Goal: Task Accomplishment & Management: Manage account settings

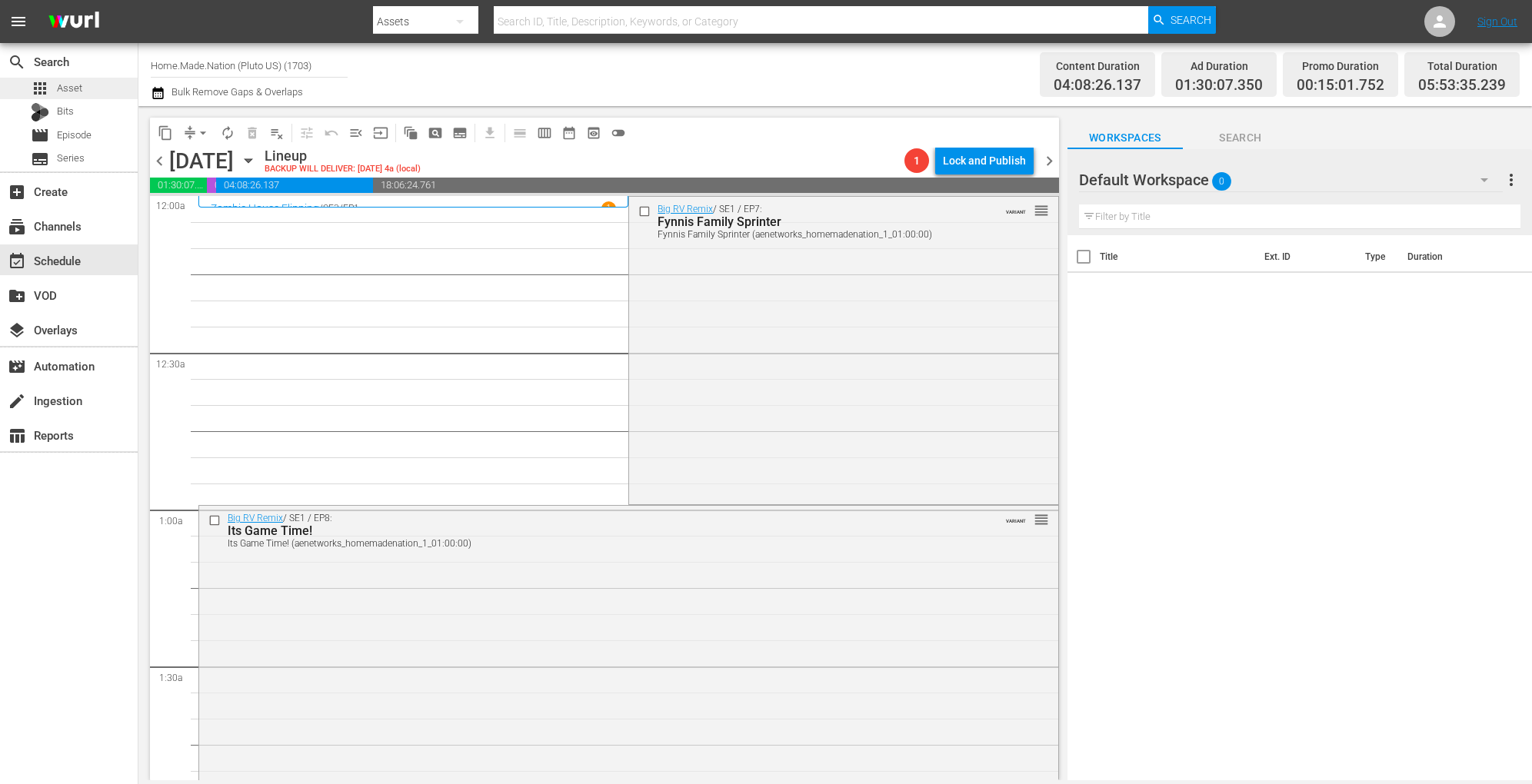
click at [68, 86] on span "Asset" at bounding box center [70, 88] width 25 height 15
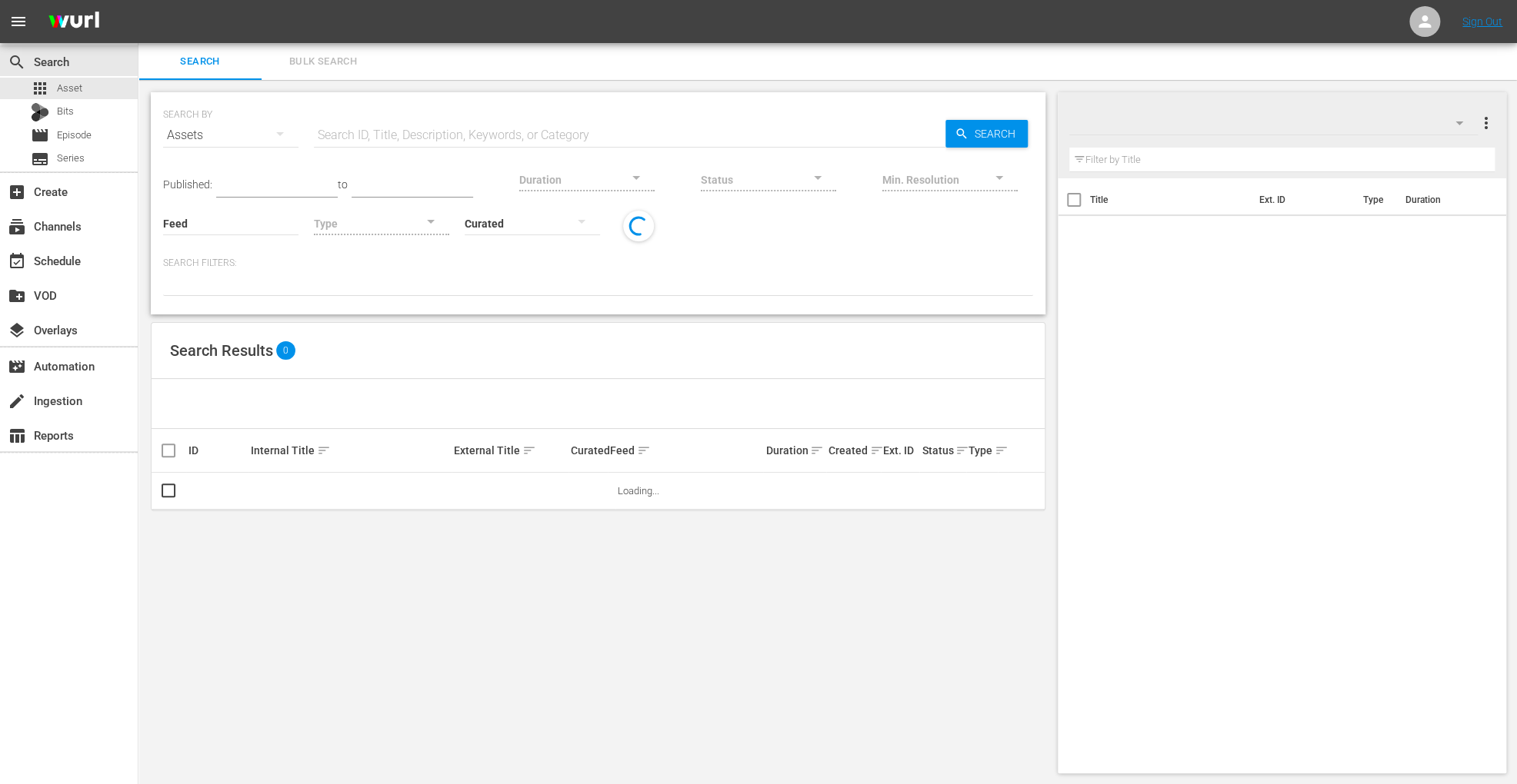
click at [324, 75] on button "Bulk Search" at bounding box center [323, 61] width 123 height 37
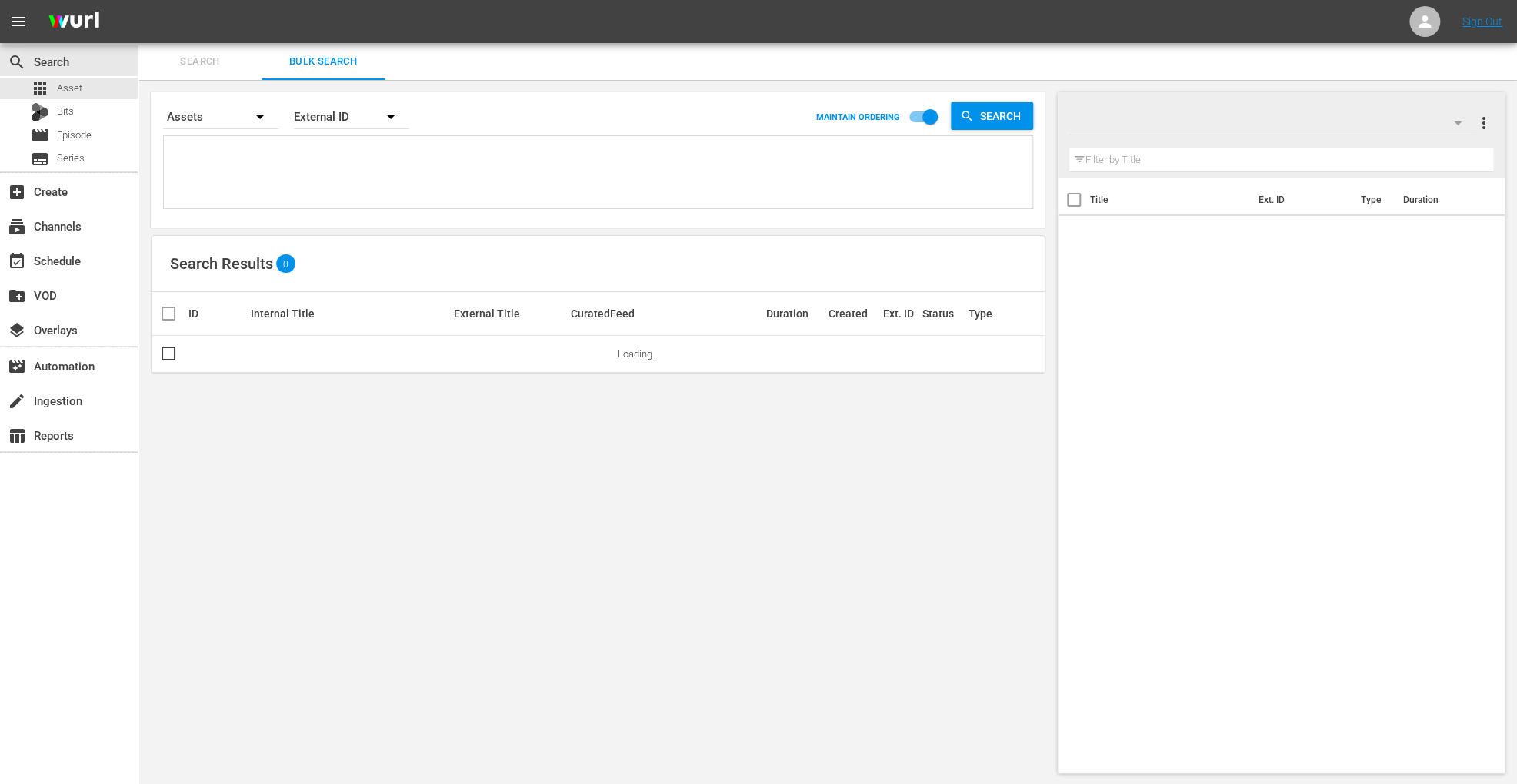
click at [310, 163] on textarea at bounding box center [599, 175] width 864 height 70
paste textarea "269974"
type textarea "269974"
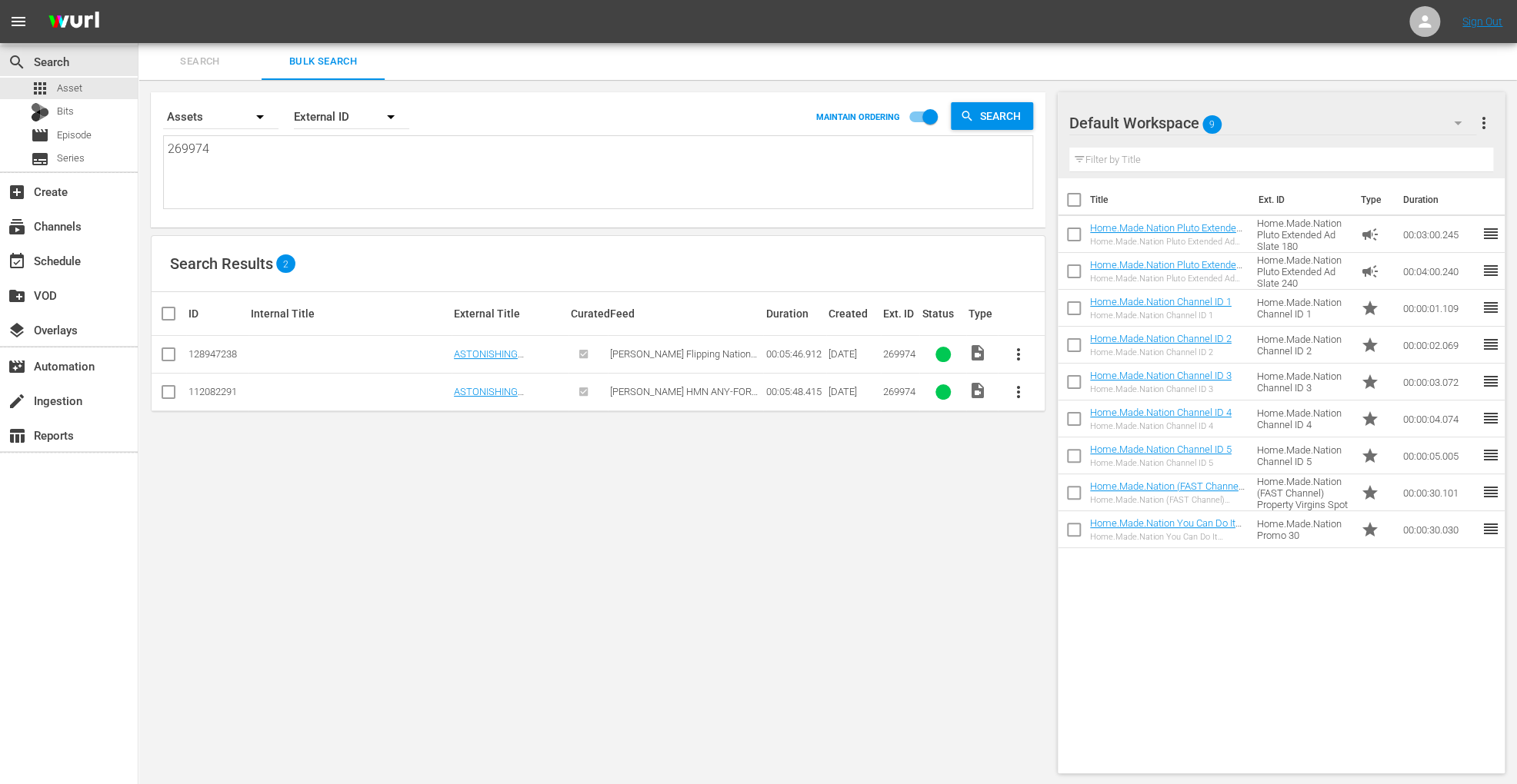
type textarea "269974"
click at [170, 398] on input "checkbox" at bounding box center [168, 396] width 19 height 19
checkbox input "true"
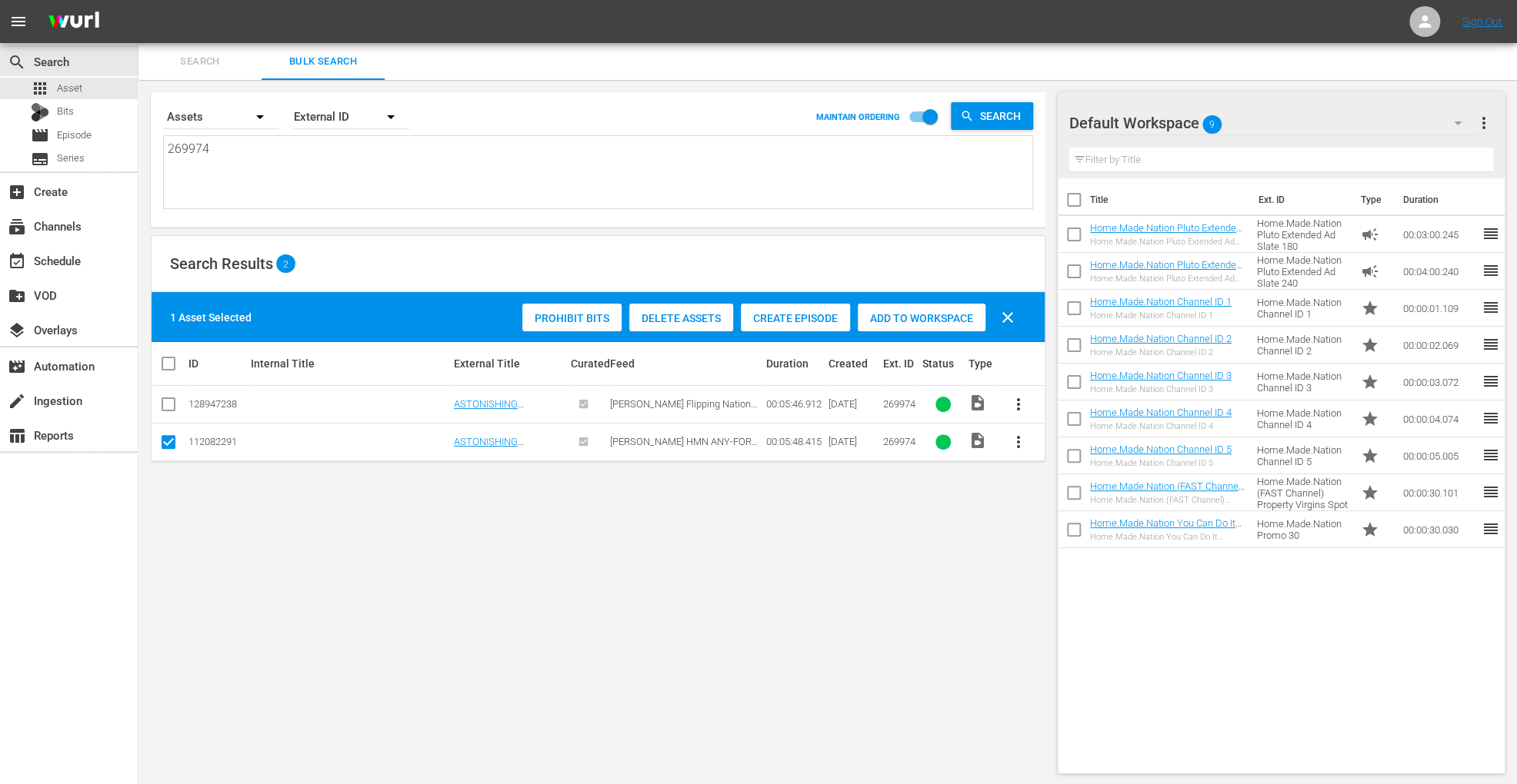
click at [924, 315] on span "Add to Workspace" at bounding box center [922, 318] width 128 height 12
drag, startPoint x: 251, startPoint y: 163, endPoint x: 74, endPoint y: 132, distance: 179.7
click at [138, 0] on div "search Search apps Asset Bits movie Episode subtitles Series add_box Create sub…" at bounding box center [828, 0] width 1379 height 0
paste textarea "70136"
type textarea "270136"
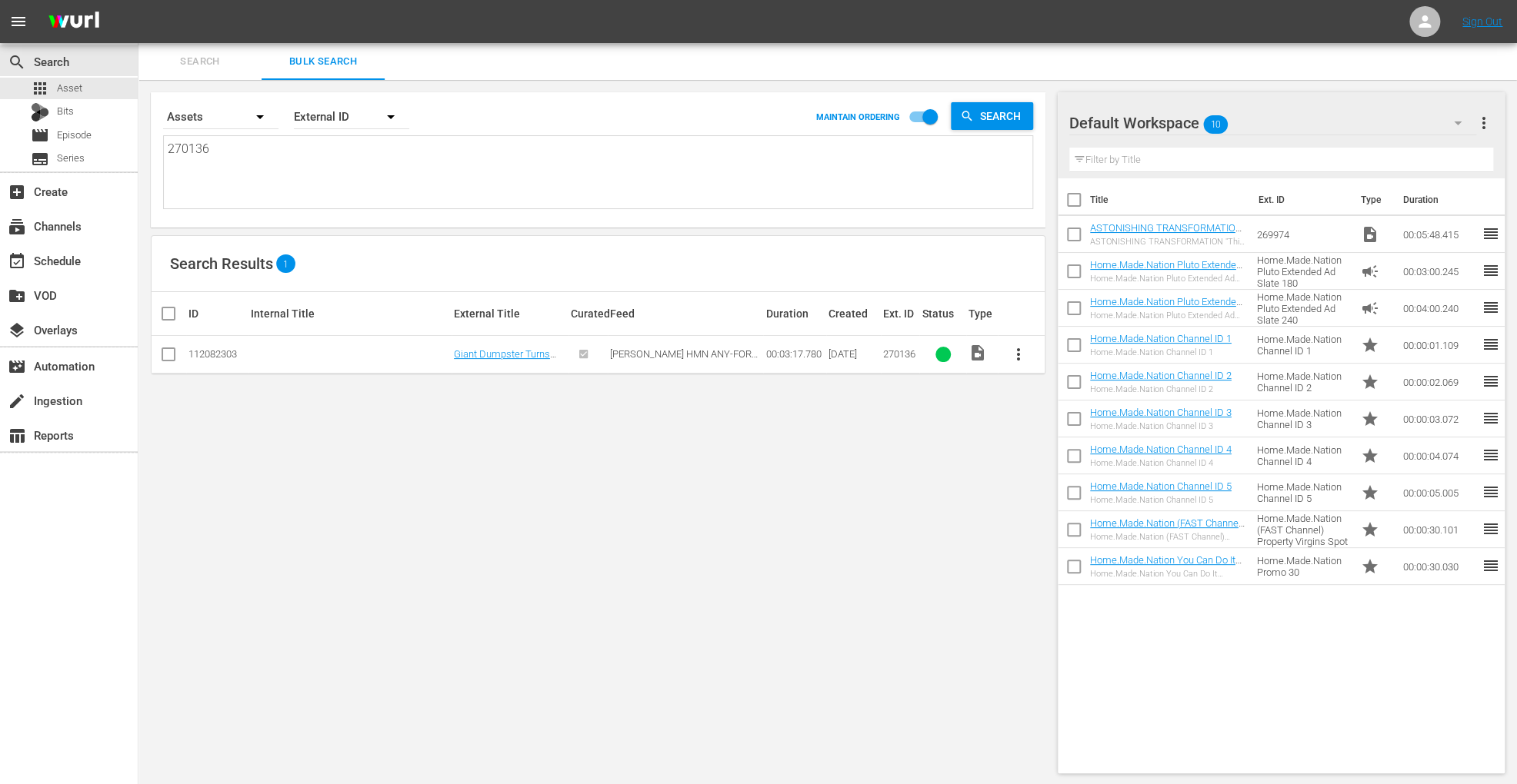
type textarea "270136"
click at [164, 350] on input "checkbox" at bounding box center [168, 358] width 19 height 19
checkbox input "true"
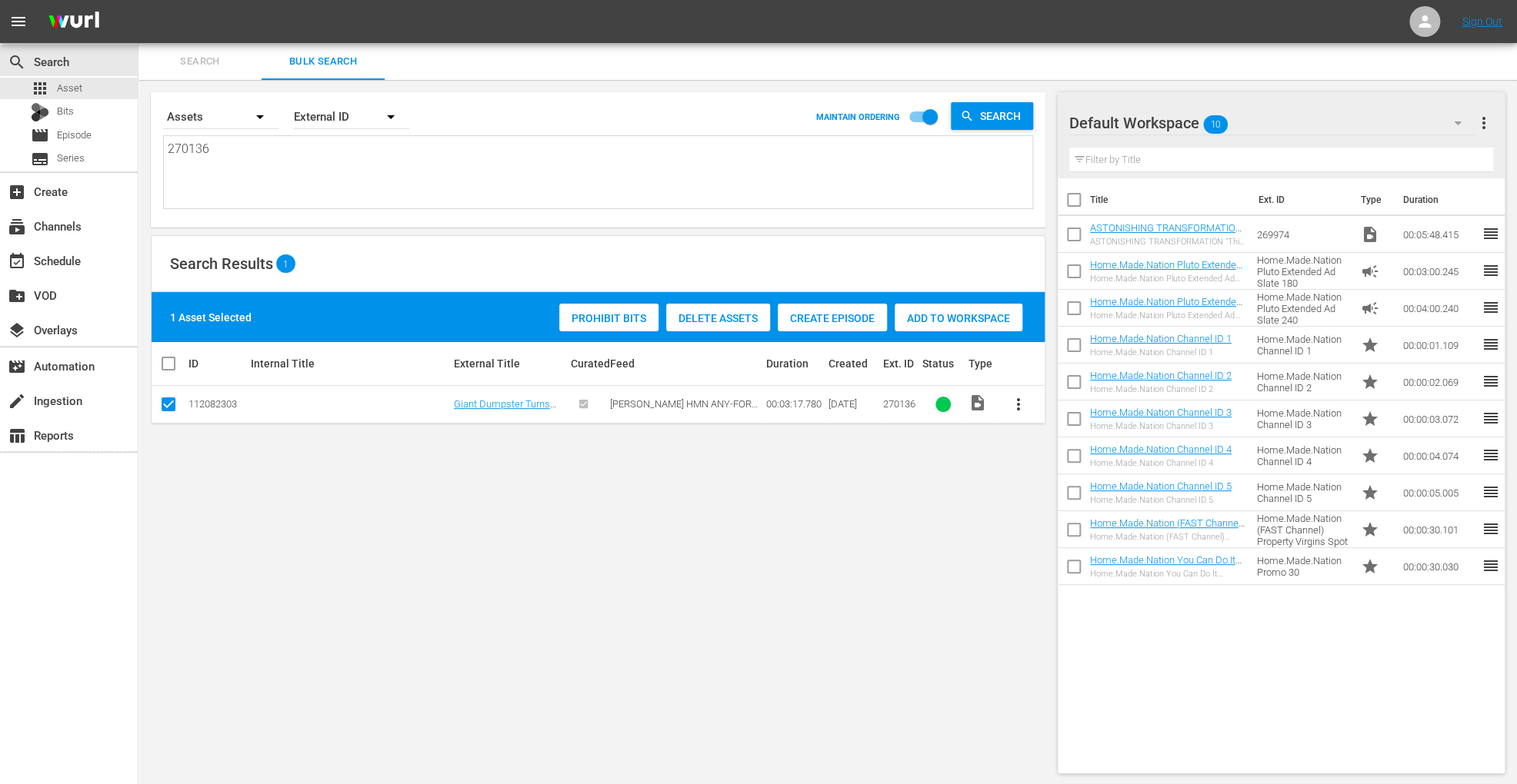
click at [941, 315] on span "Add to Workspace" at bounding box center [958, 318] width 128 height 12
click at [97, 254] on div "event_available Schedule" at bounding box center [69, 259] width 137 height 31
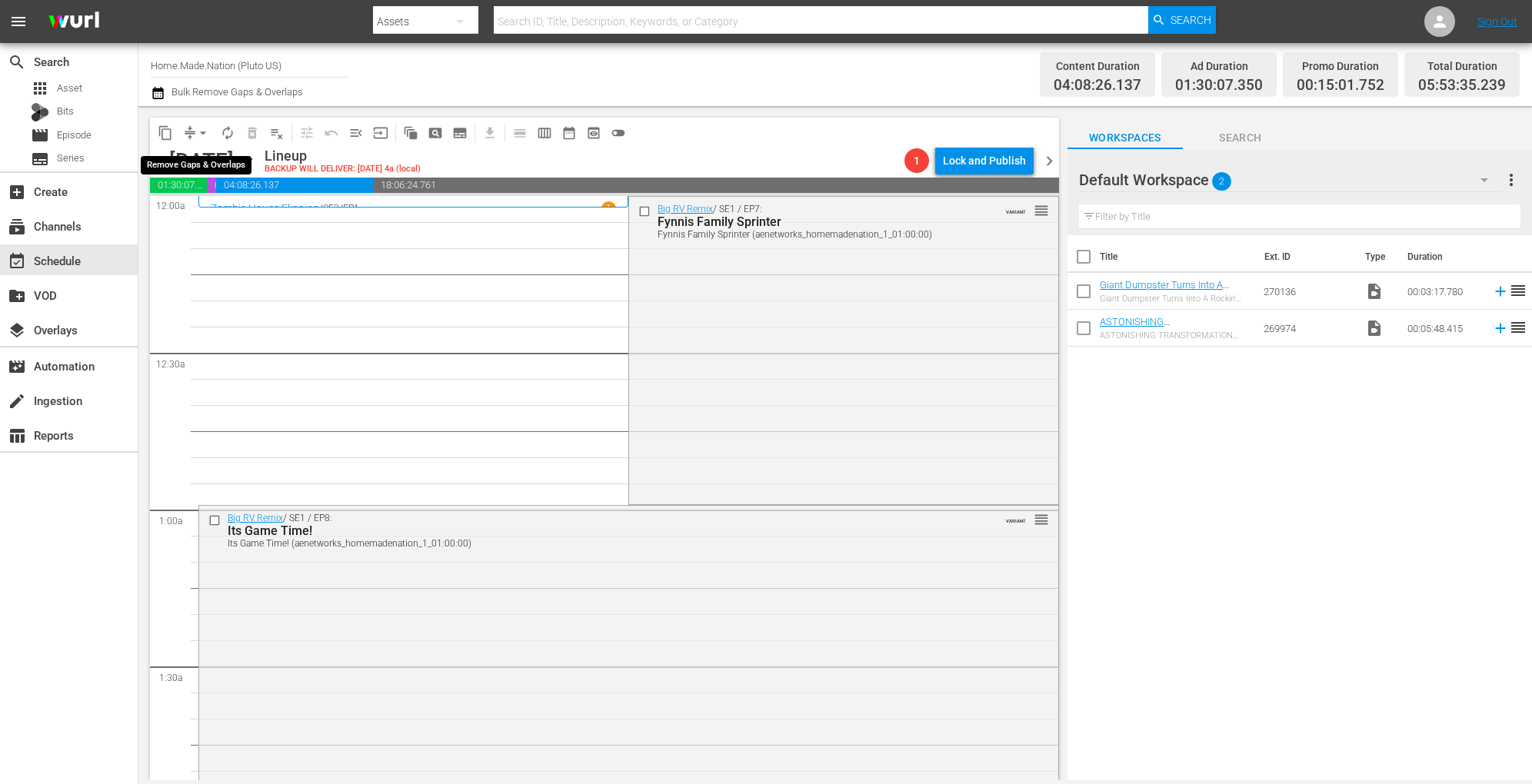
click at [204, 133] on span "arrow_drop_down" at bounding box center [203, 133] width 15 height 15
click at [199, 154] on li "Align to Midnight" at bounding box center [204, 164] width 162 height 25
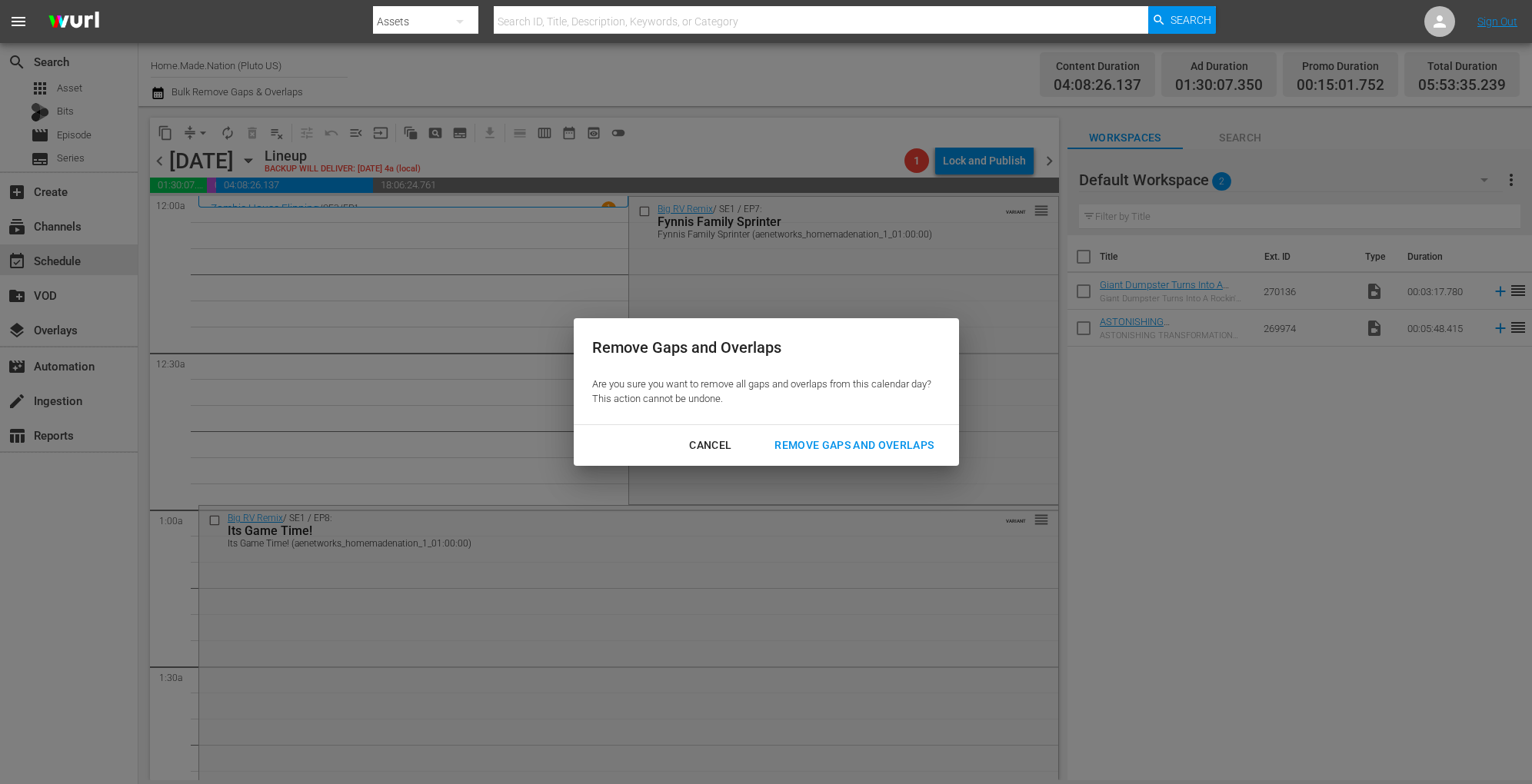
click at [842, 439] on div "Remove Gaps and Overlaps" at bounding box center [855, 446] width 184 height 19
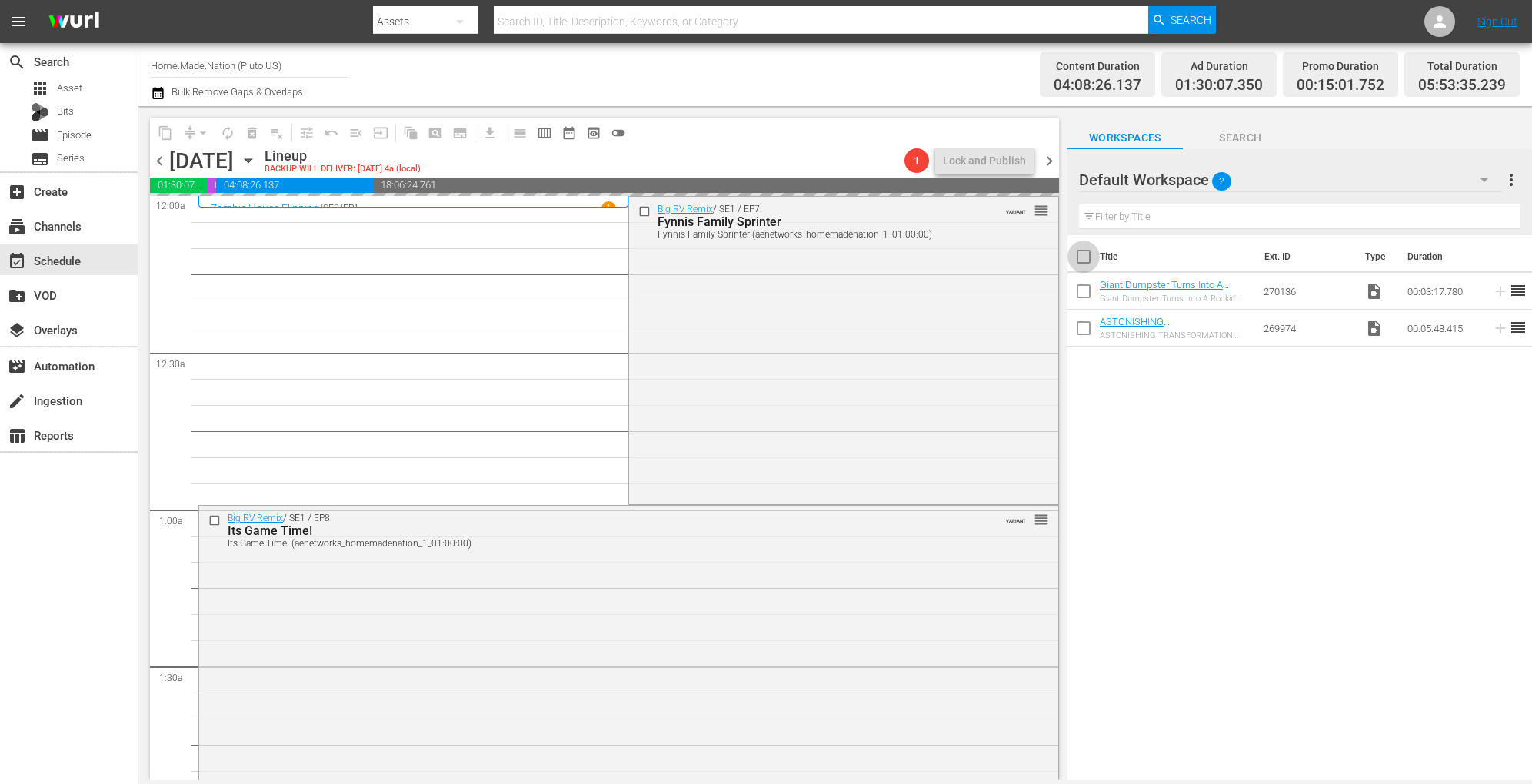
click at [1097, 256] on input "checkbox" at bounding box center [1083, 259] width 32 height 32
checkbox input "true"
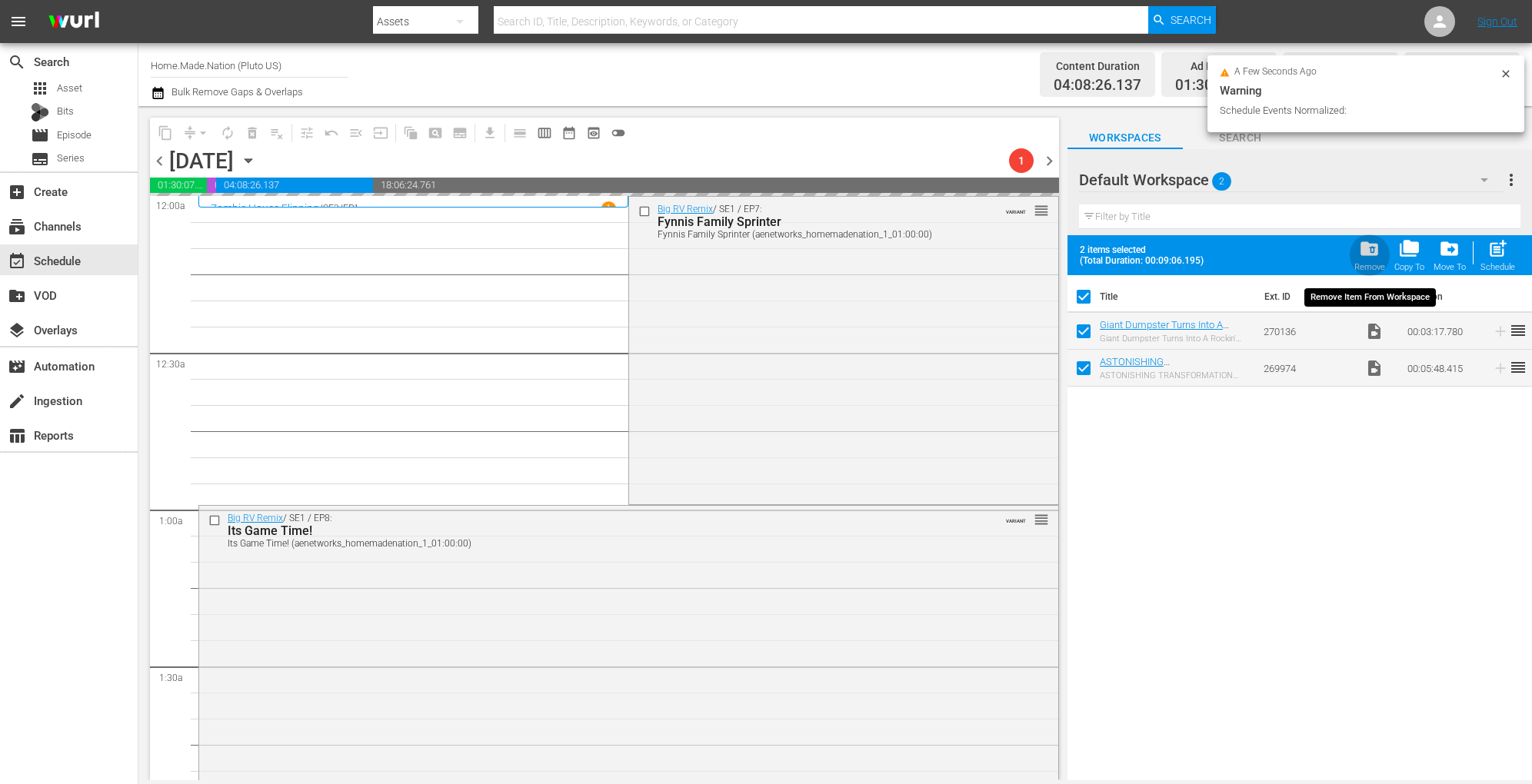
click at [1372, 253] on span "folder_delete" at bounding box center [1369, 249] width 21 height 21
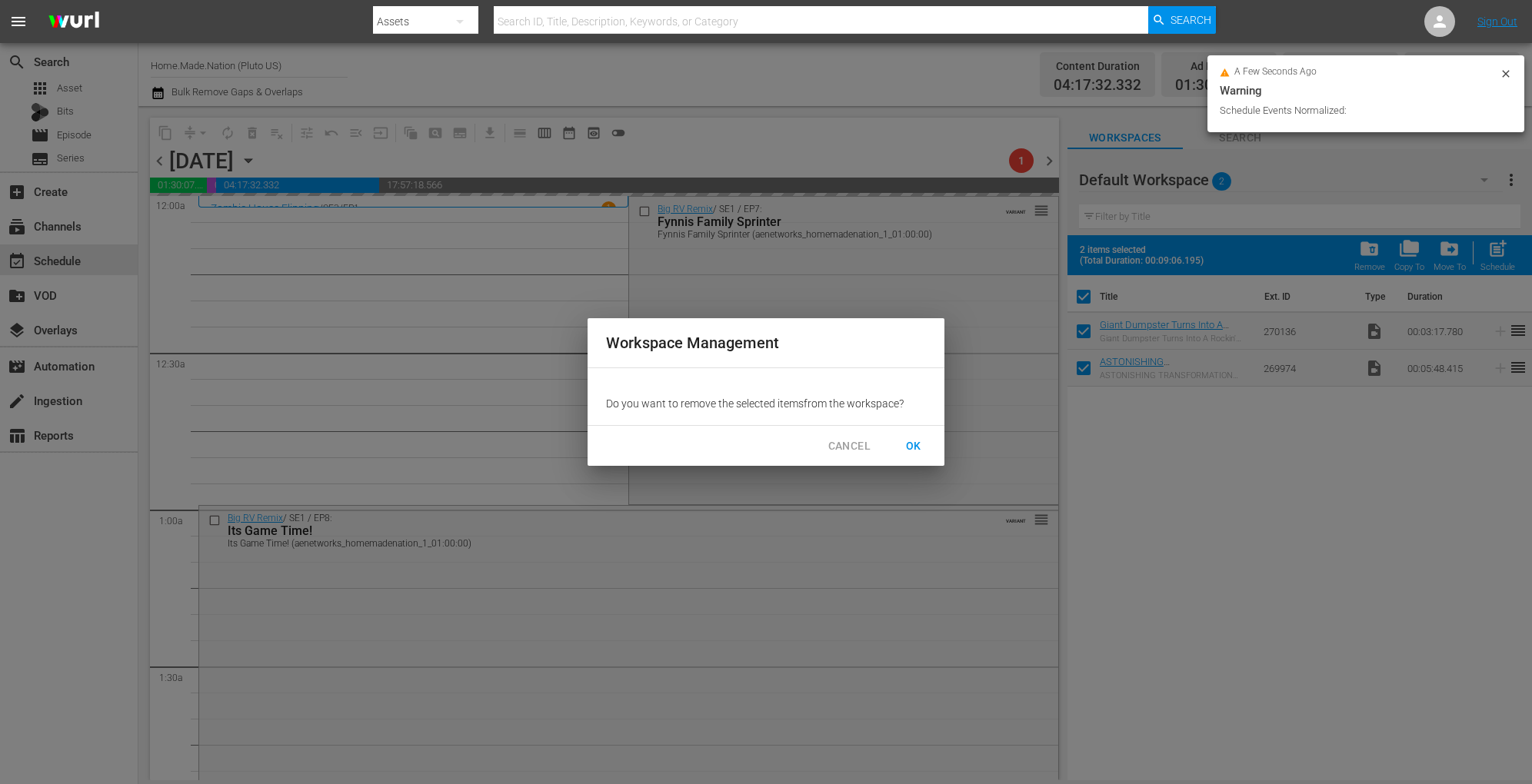
click at [917, 442] on span "OK" at bounding box center [914, 447] width 24 height 19
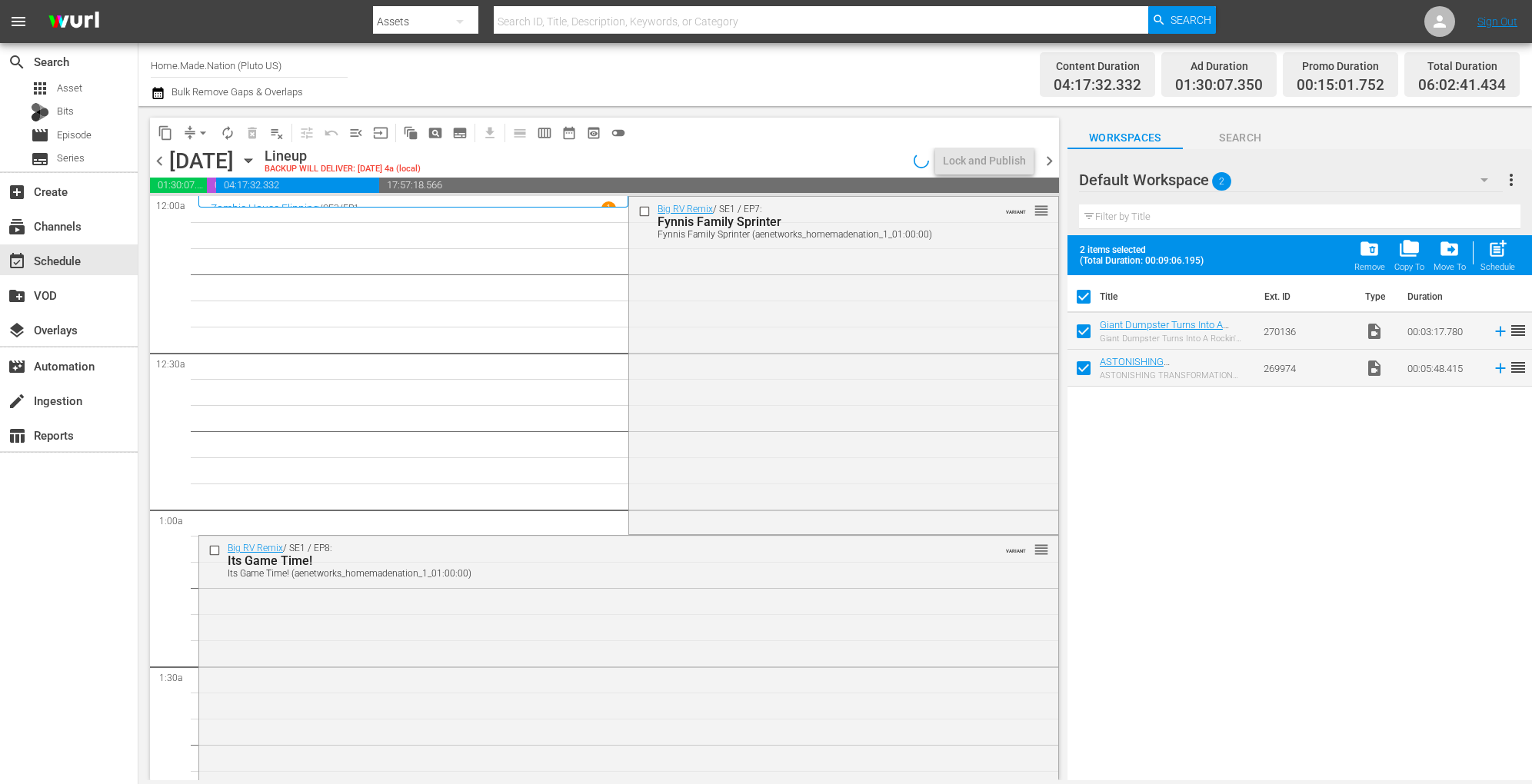
checkbox input "false"
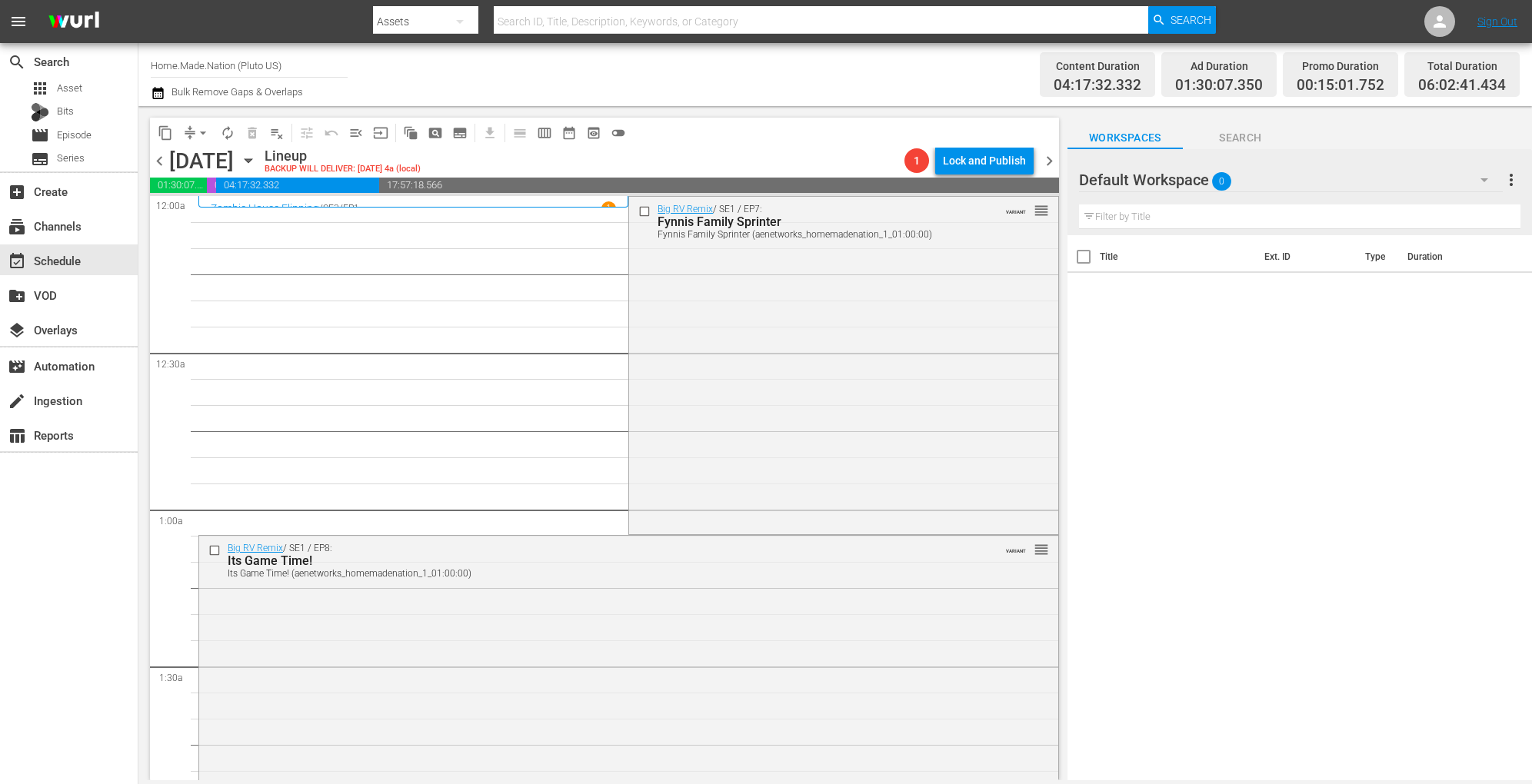
click at [203, 124] on button "arrow_drop_down" at bounding box center [203, 133] width 24 height 24
click at [187, 167] on li "Align to Midnight" at bounding box center [204, 164] width 162 height 25
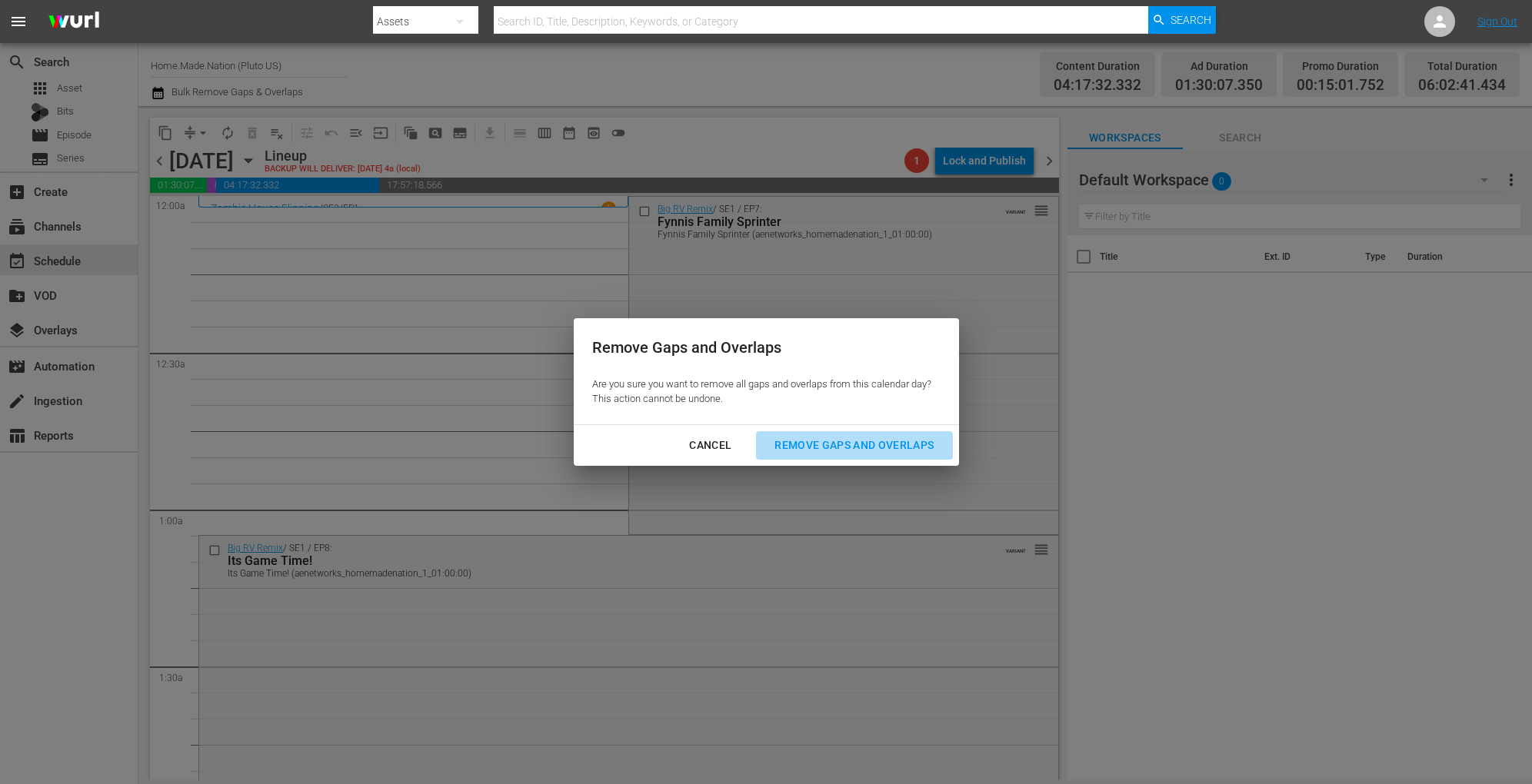
click at [815, 446] on div "Remove Gaps and Overlaps" at bounding box center [855, 446] width 184 height 19
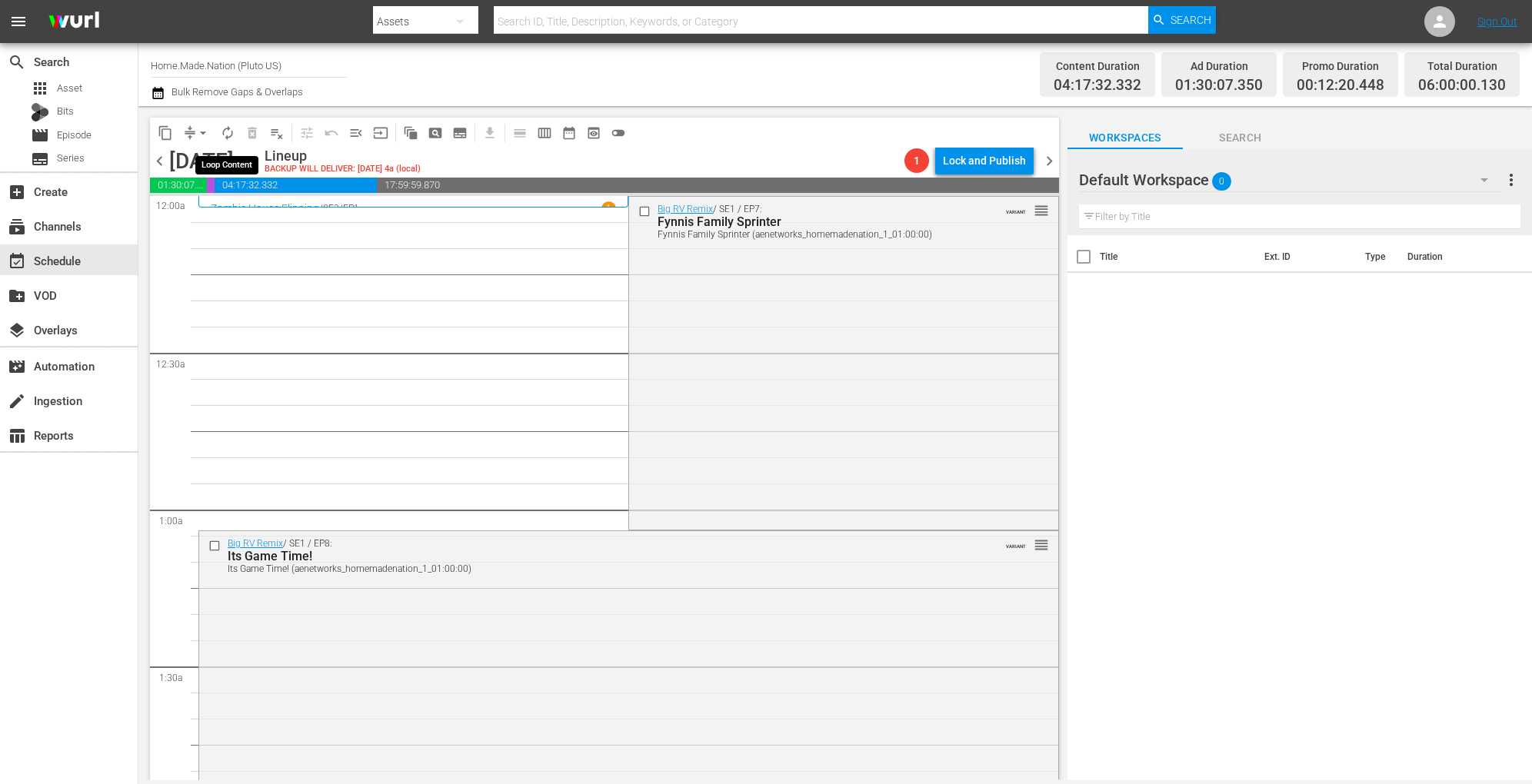
click at [220, 133] on span "autorenew_outlined" at bounding box center [228, 133] width 15 height 15
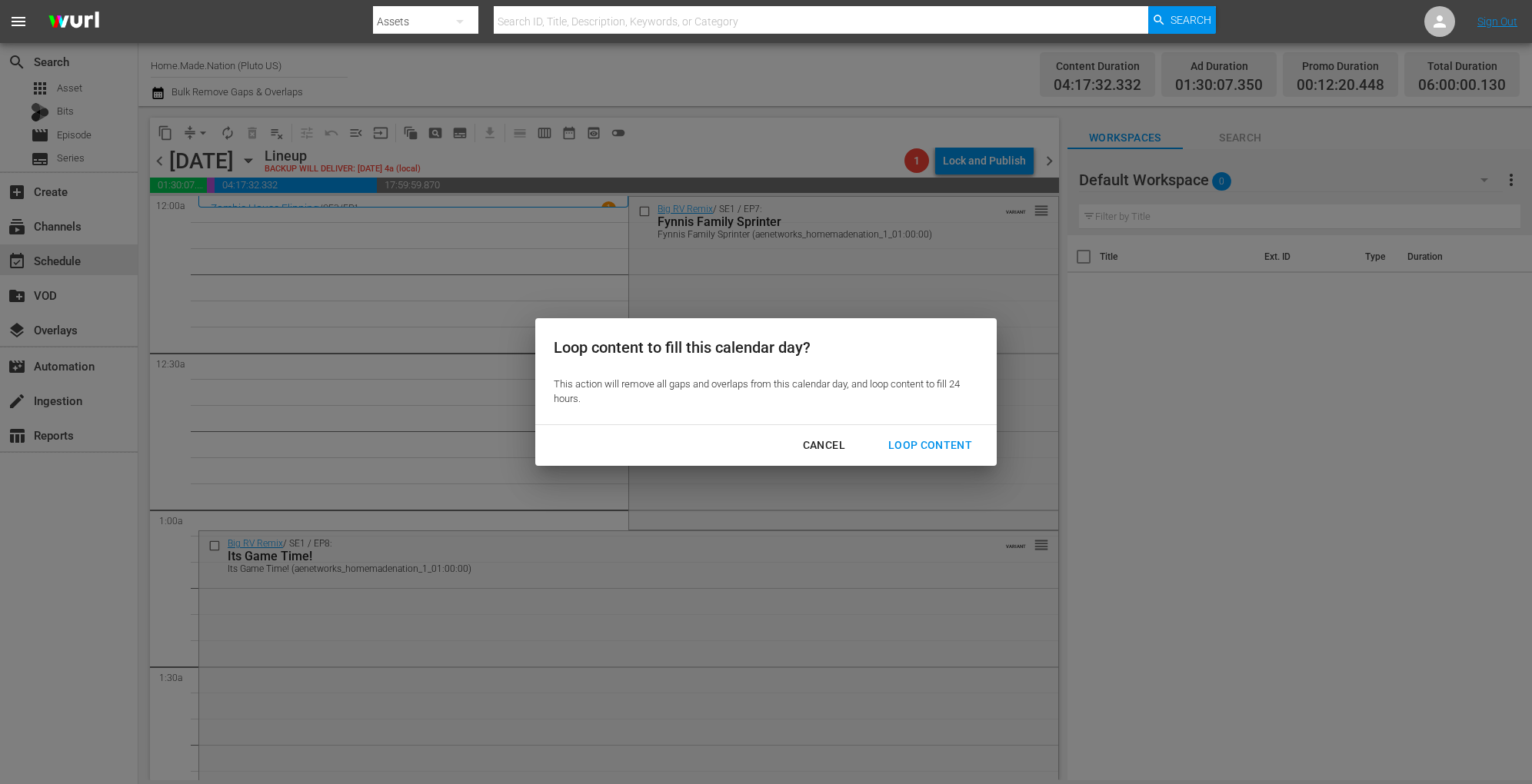
click at [925, 437] on div "Loop Content" at bounding box center [930, 446] width 108 height 19
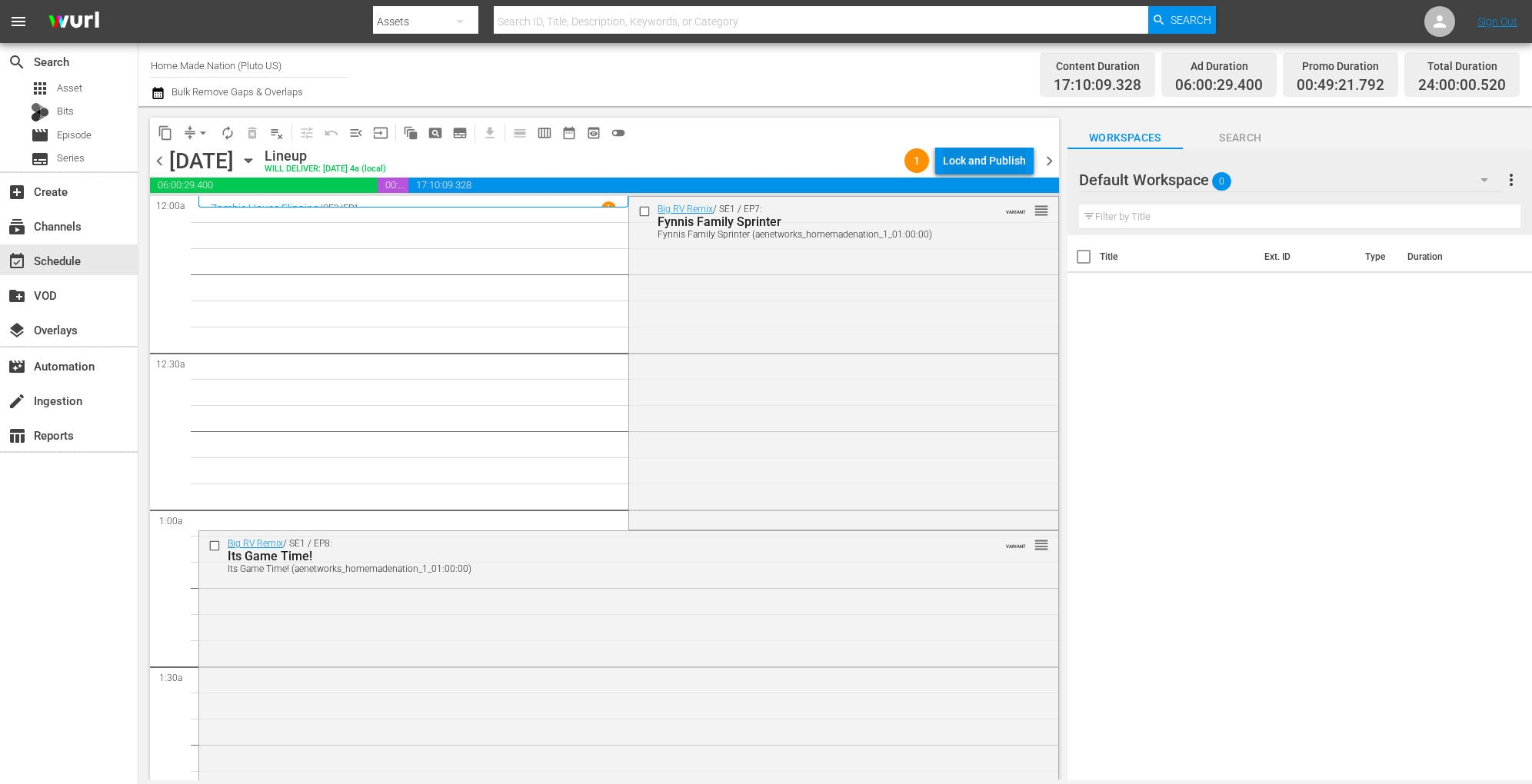
click at [986, 171] on div "Lock and Publish" at bounding box center [985, 160] width 83 height 27
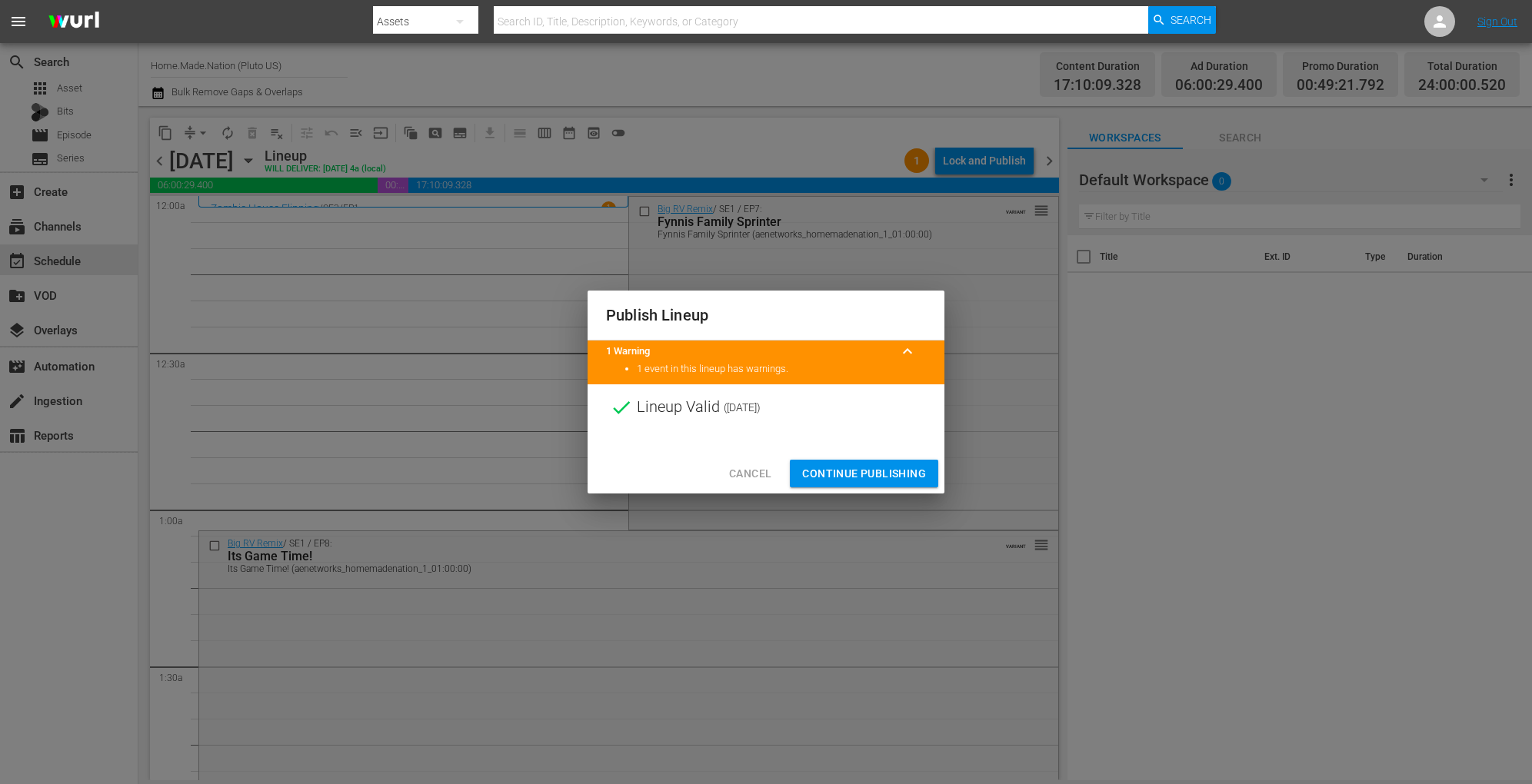
click at [858, 476] on span "Continue Publishing" at bounding box center [864, 474] width 124 height 19
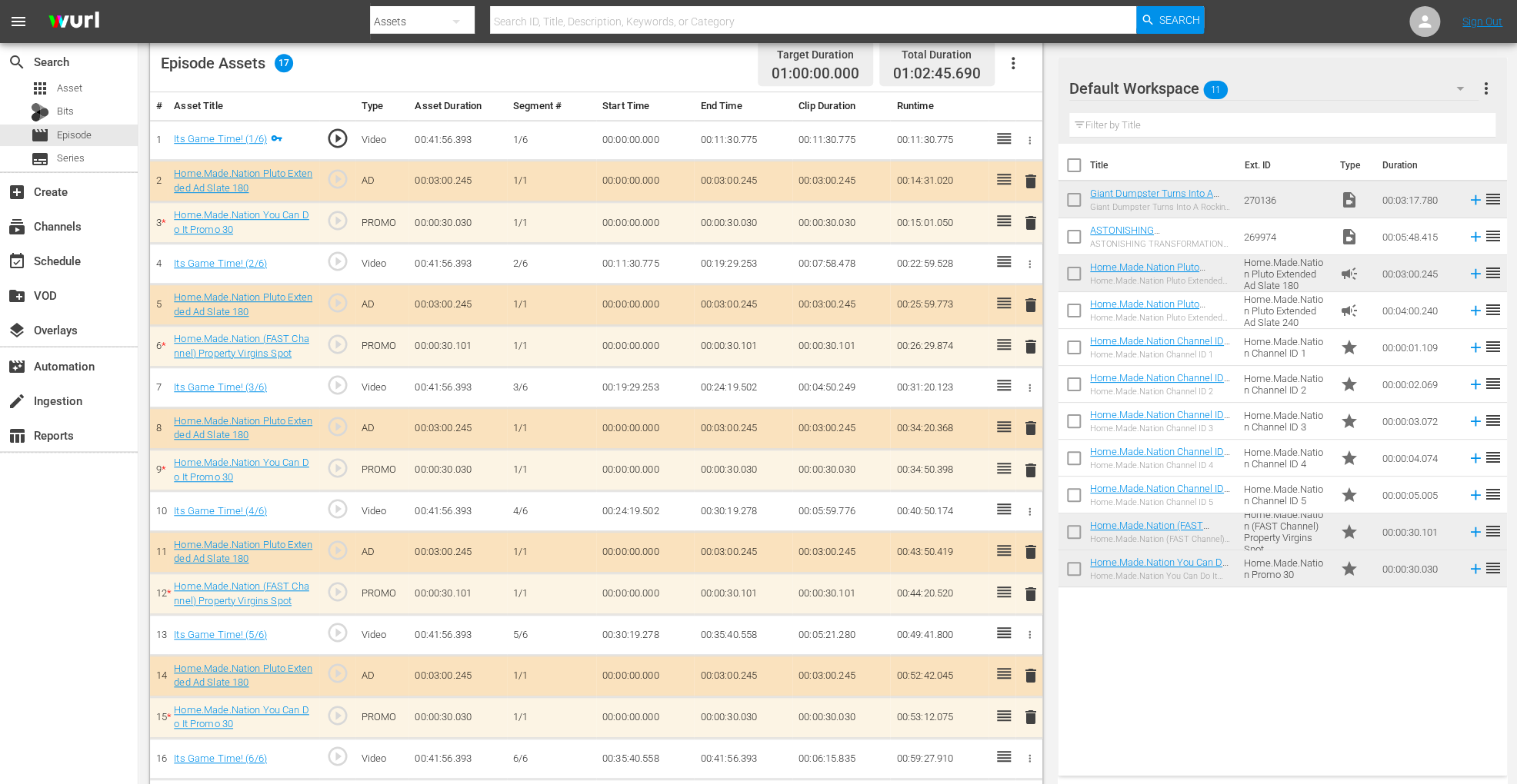
scroll to position [454, 0]
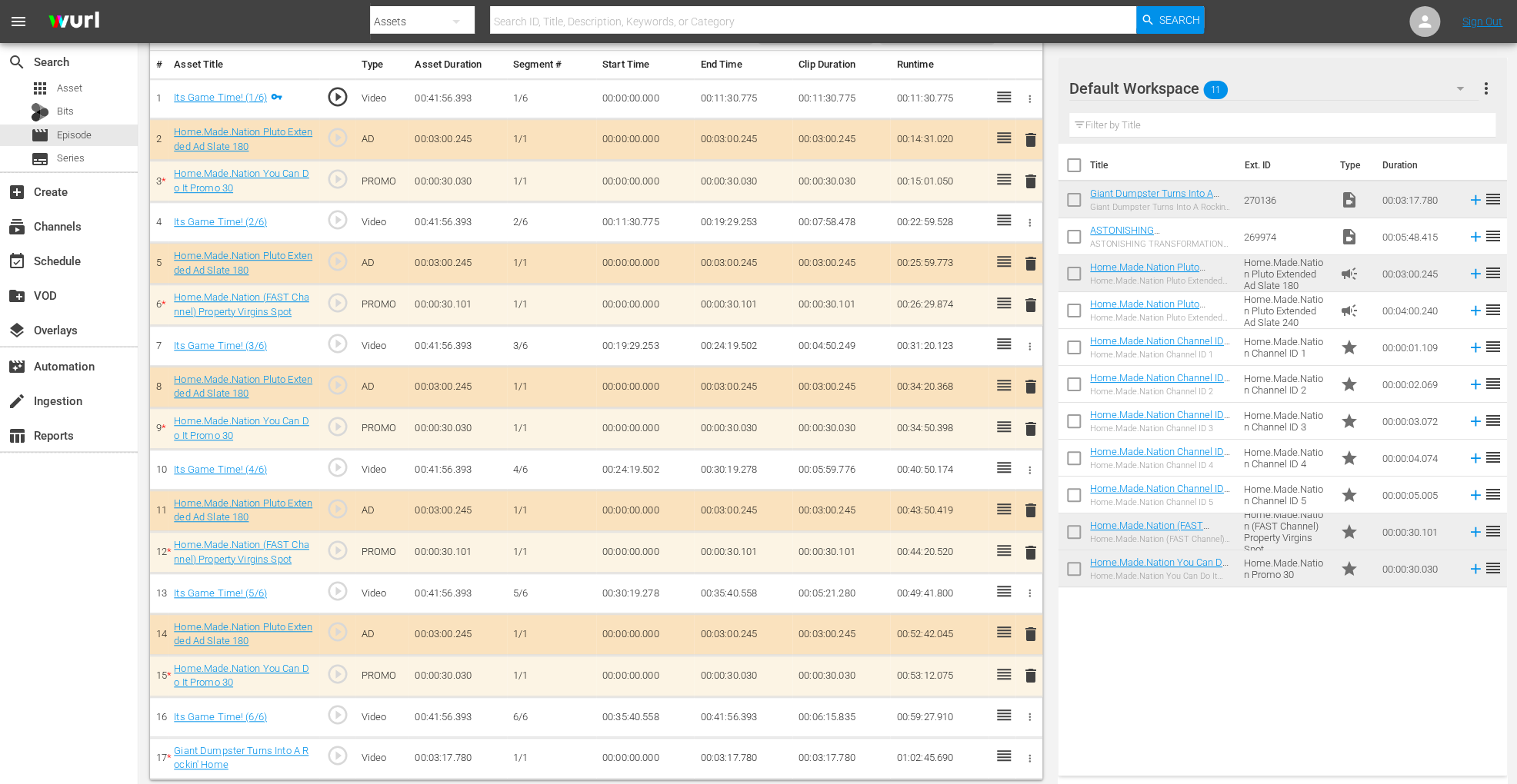
click at [1029, 181] on span "delete" at bounding box center [1031, 181] width 19 height 19
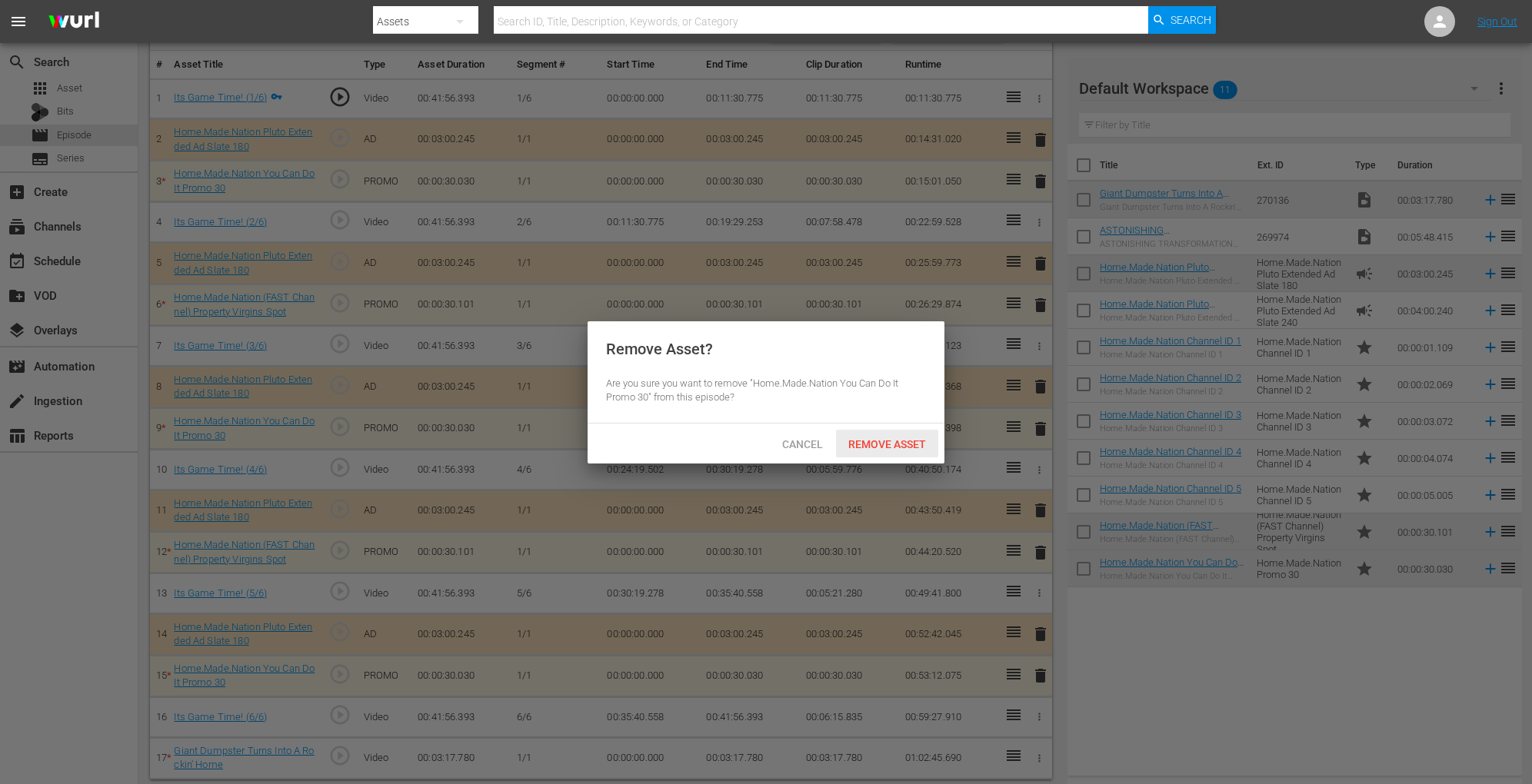
click at [880, 444] on span "Remove Asset" at bounding box center [887, 444] width 103 height 12
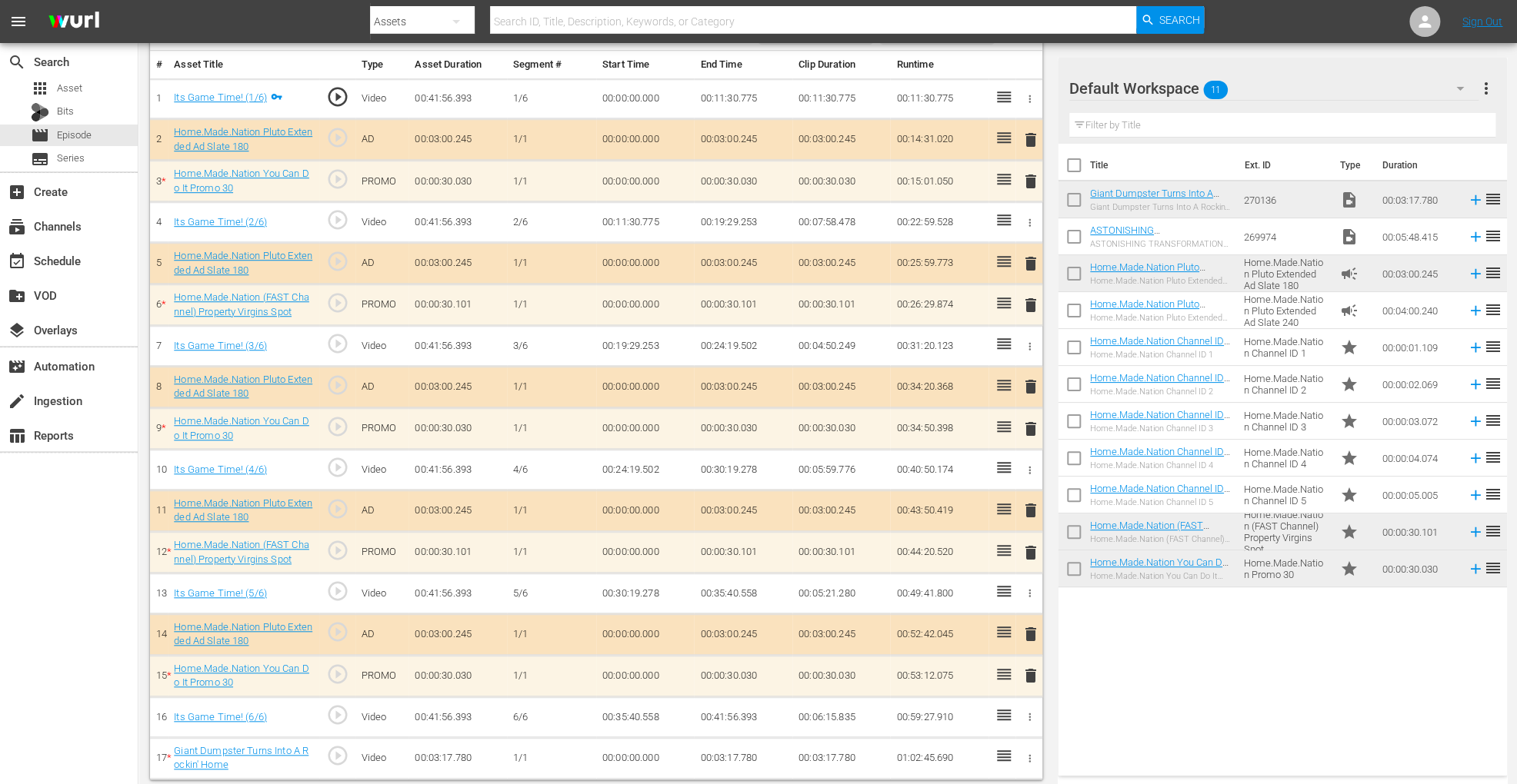
click at [1028, 308] on span "delete" at bounding box center [1031, 306] width 19 height 19
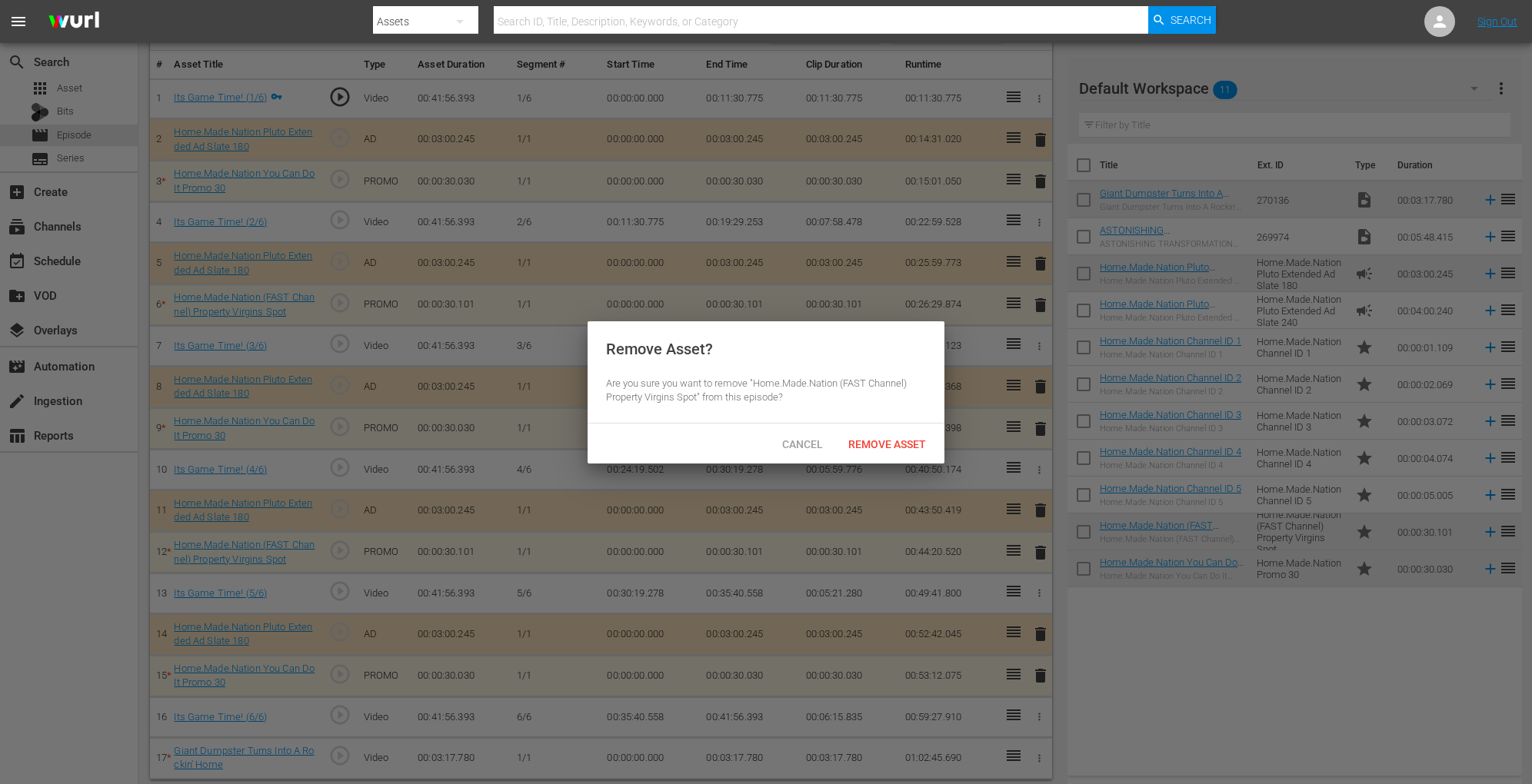
click at [868, 459] on div "Cancel Remove Asset" at bounding box center [766, 444] width 357 height 40
click at [875, 450] on div "Remove Asset" at bounding box center [887, 444] width 103 height 28
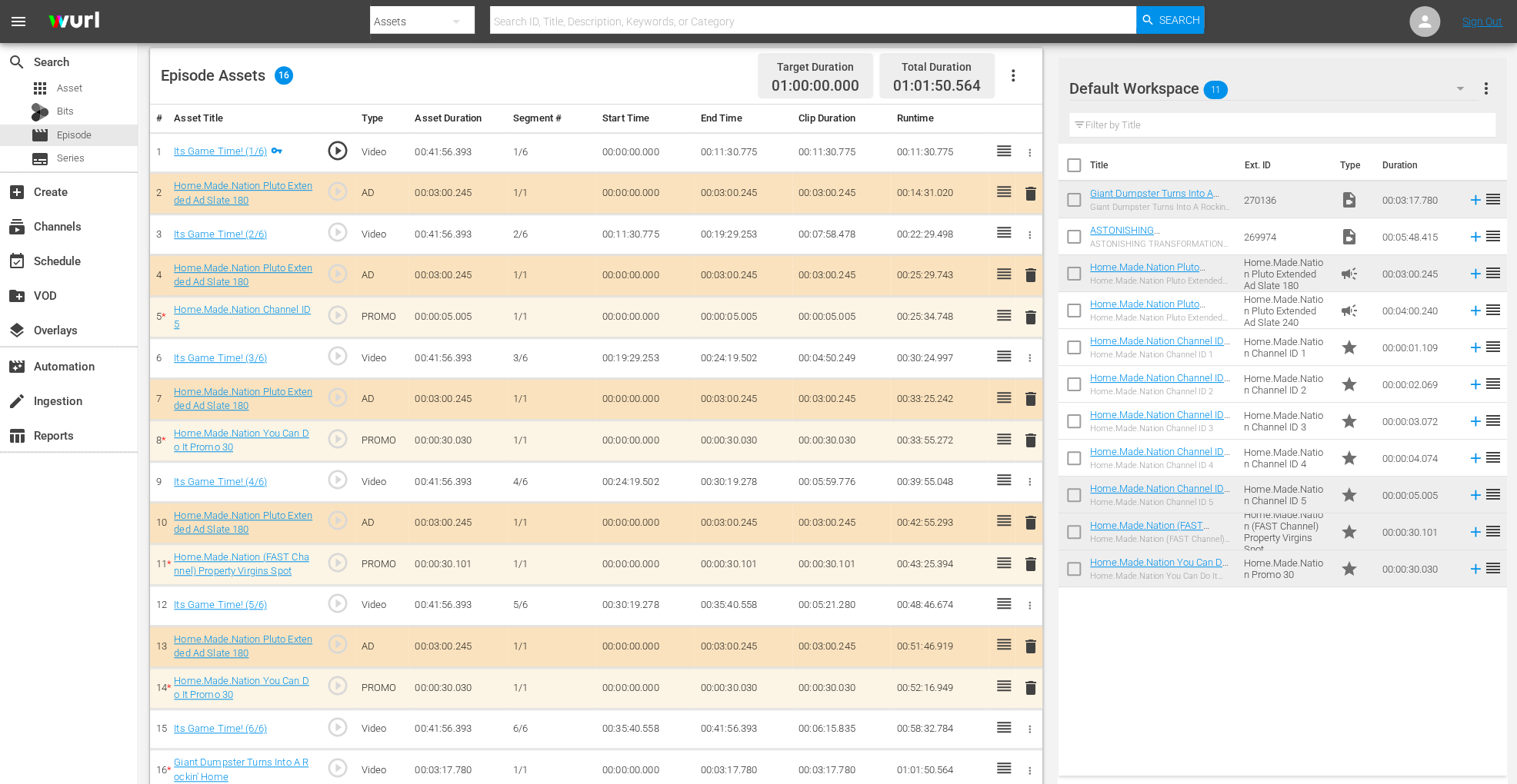
scroll to position [412, 0]
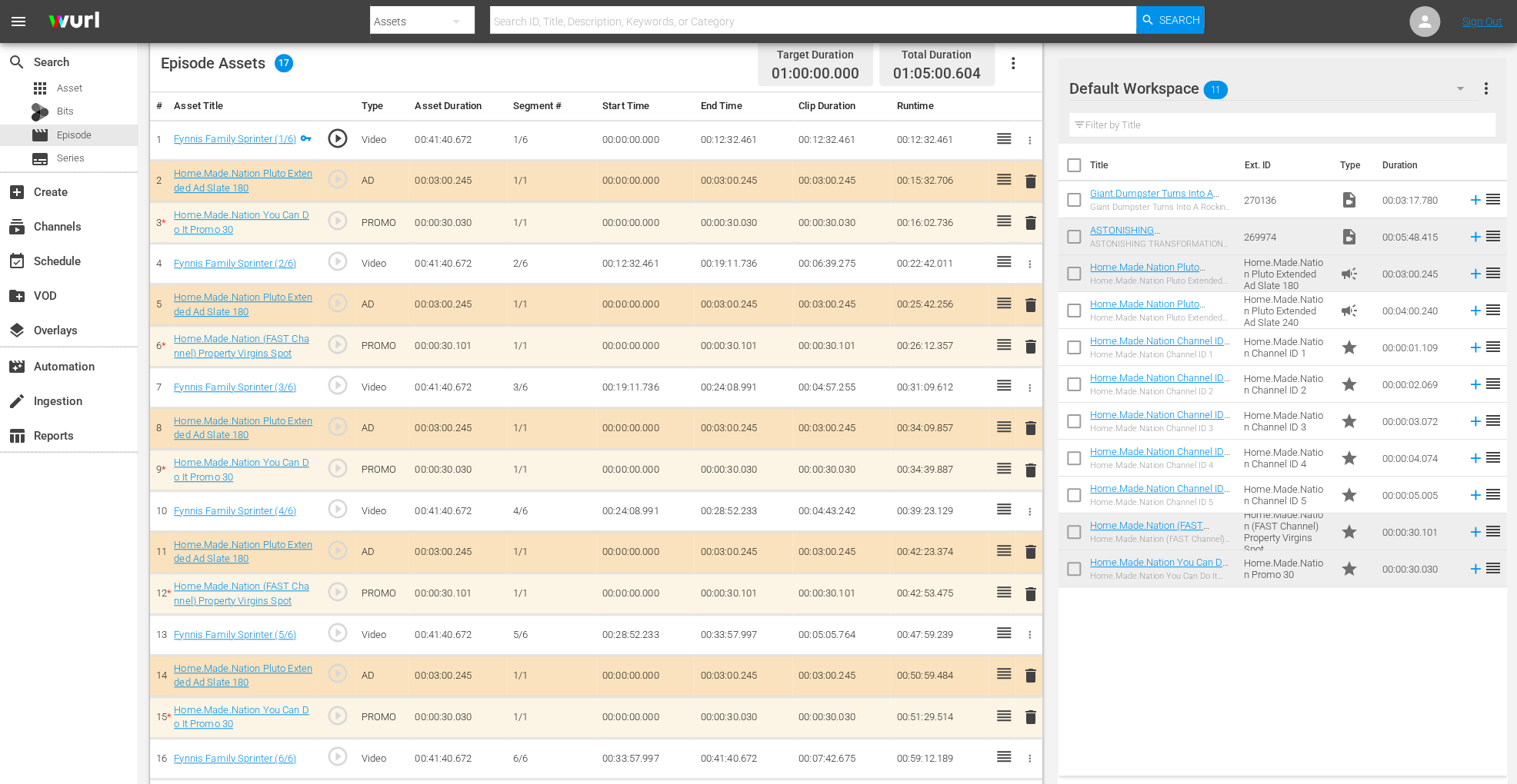
scroll to position [454, 0]
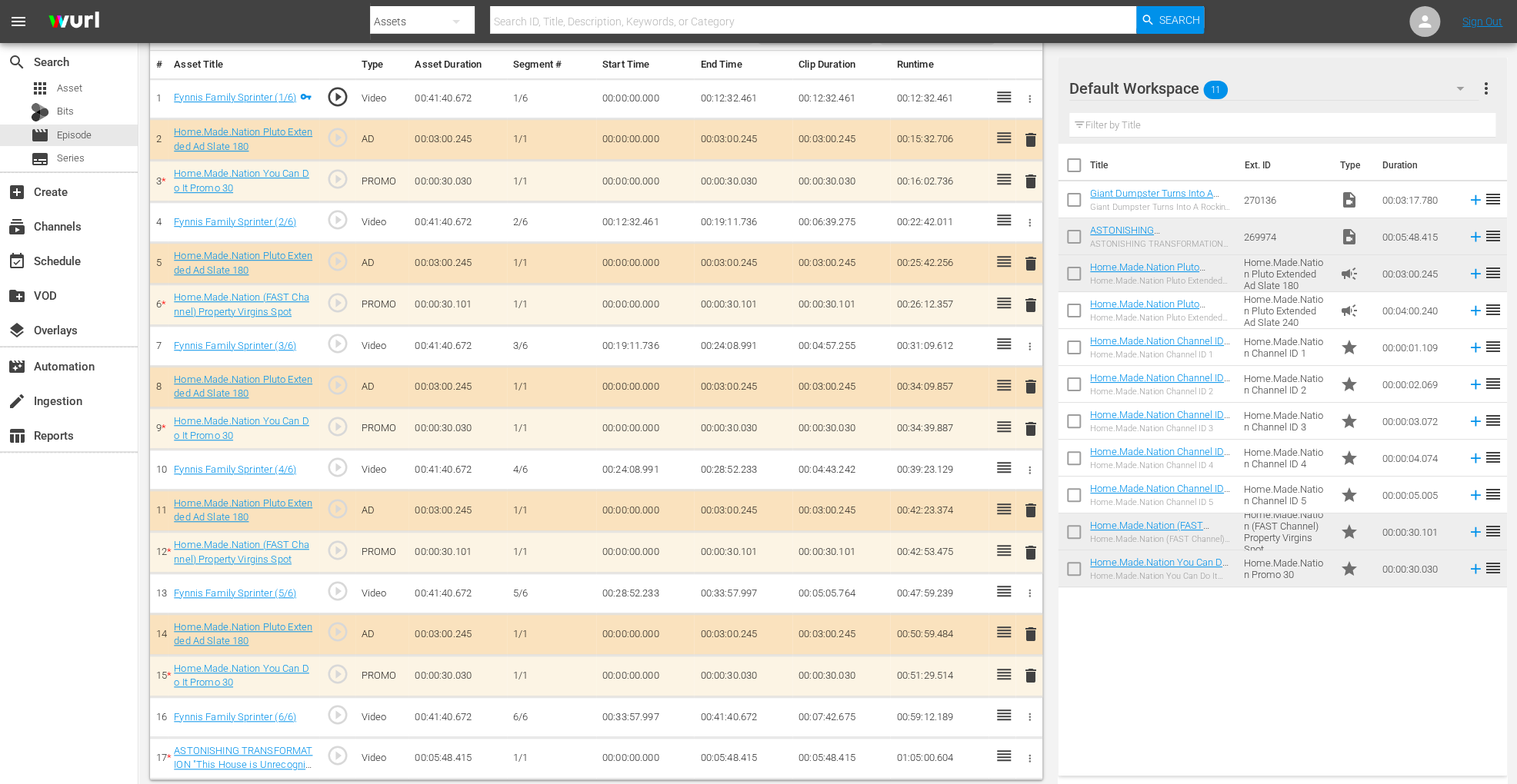
click at [1029, 555] on span "delete" at bounding box center [1031, 553] width 19 height 19
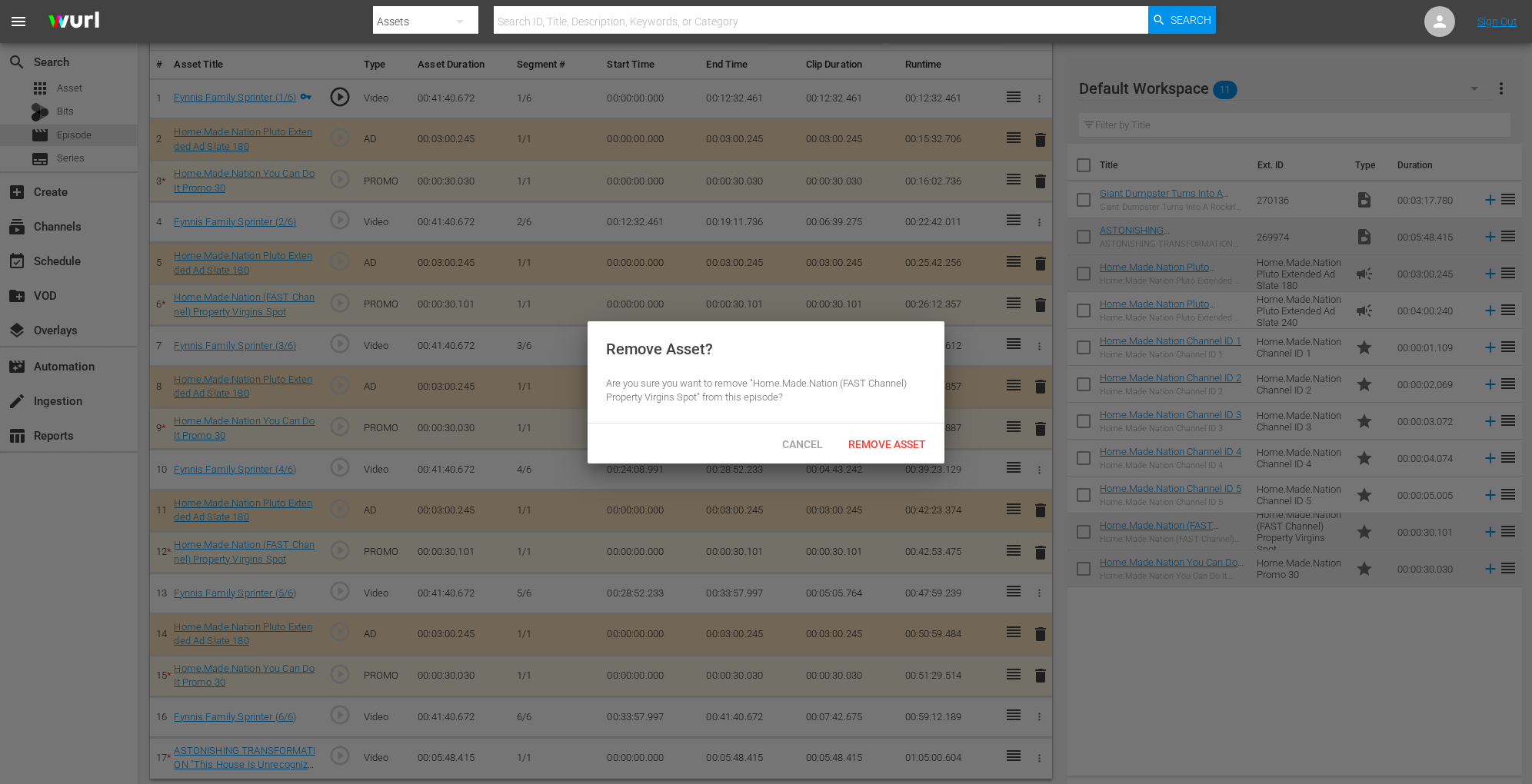
click at [912, 447] on span "Remove Asset" at bounding box center [887, 444] width 103 height 12
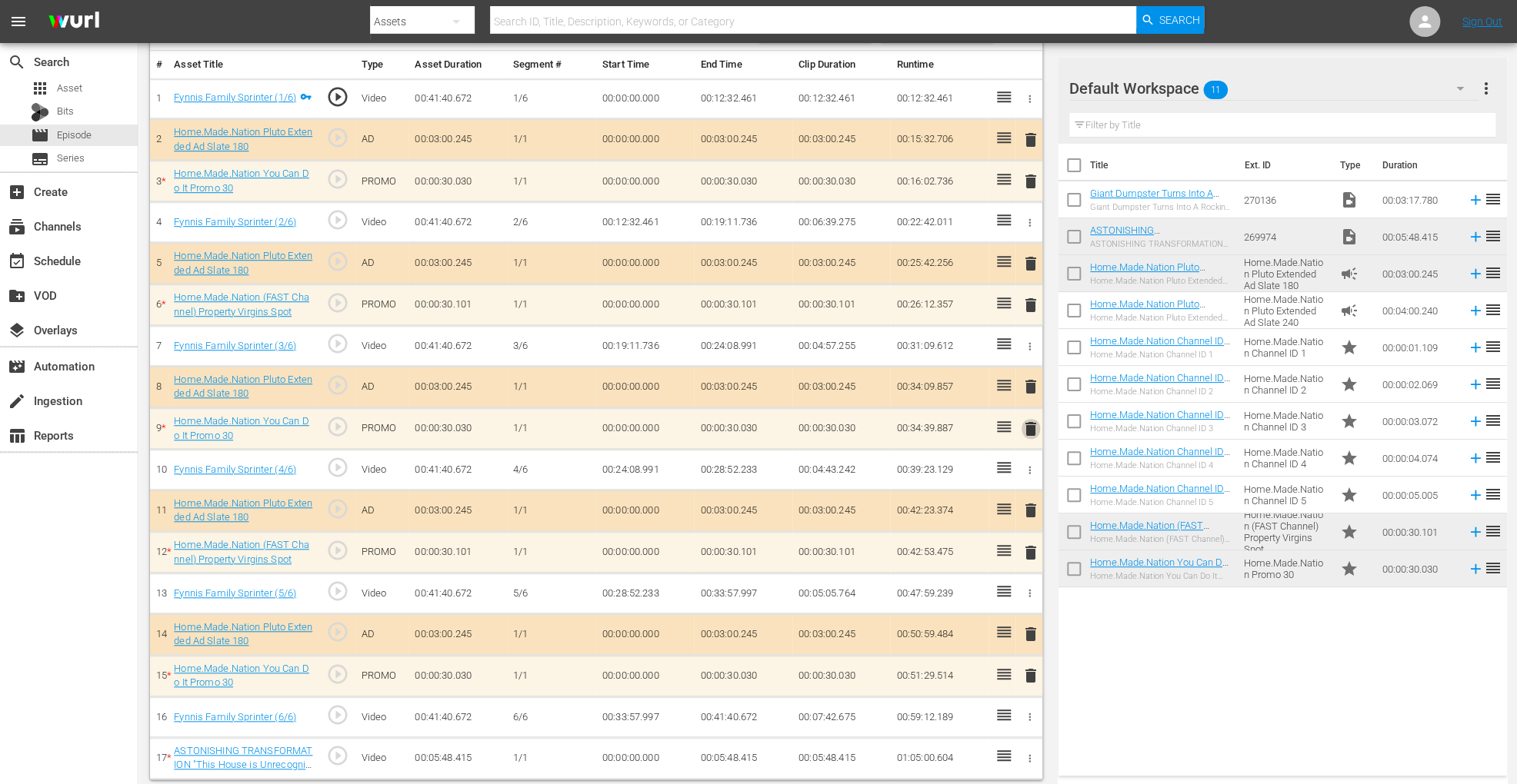
click at [1028, 431] on span "delete" at bounding box center [1031, 430] width 19 height 19
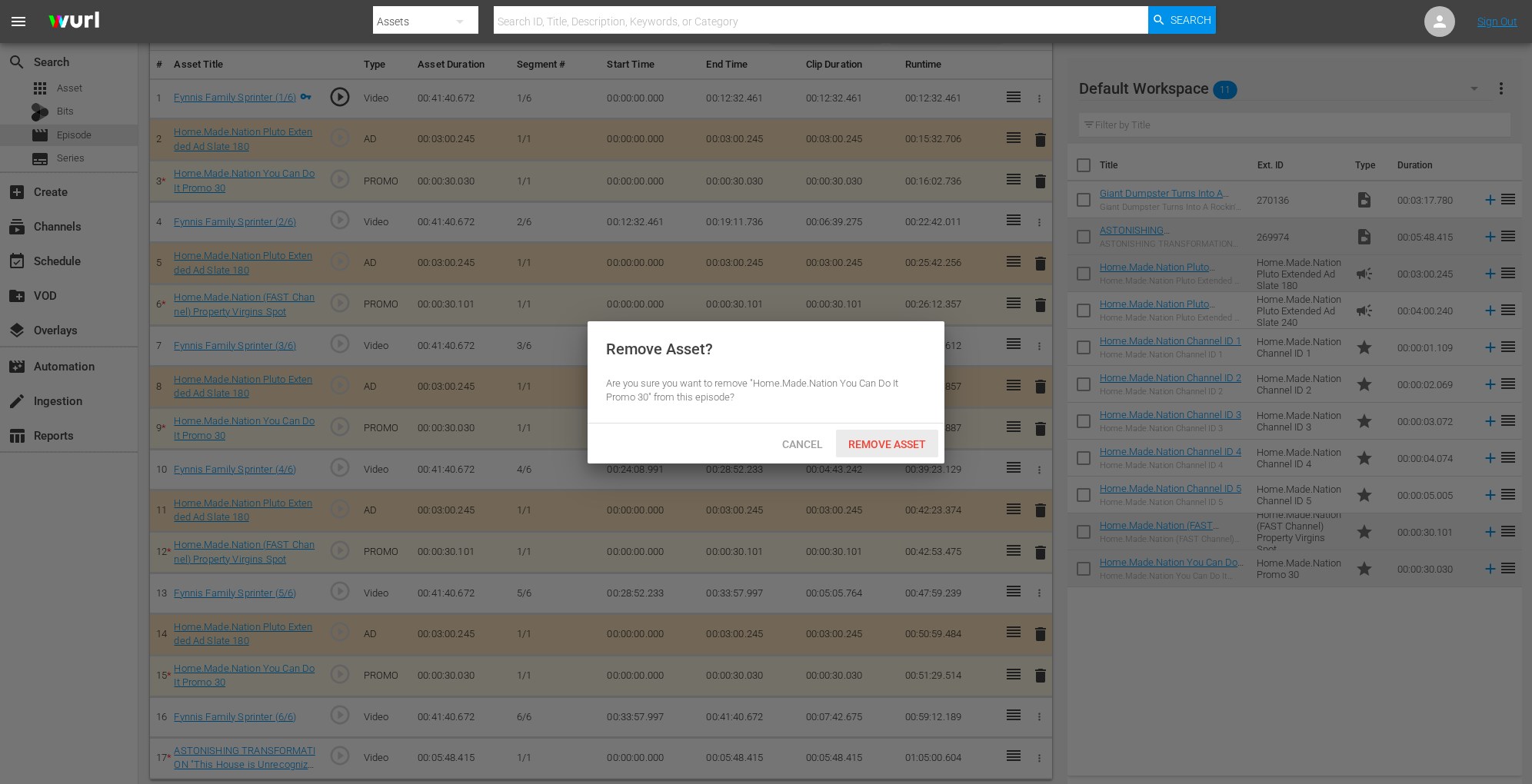
click at [916, 454] on div "Remove Asset" at bounding box center [887, 444] width 103 height 28
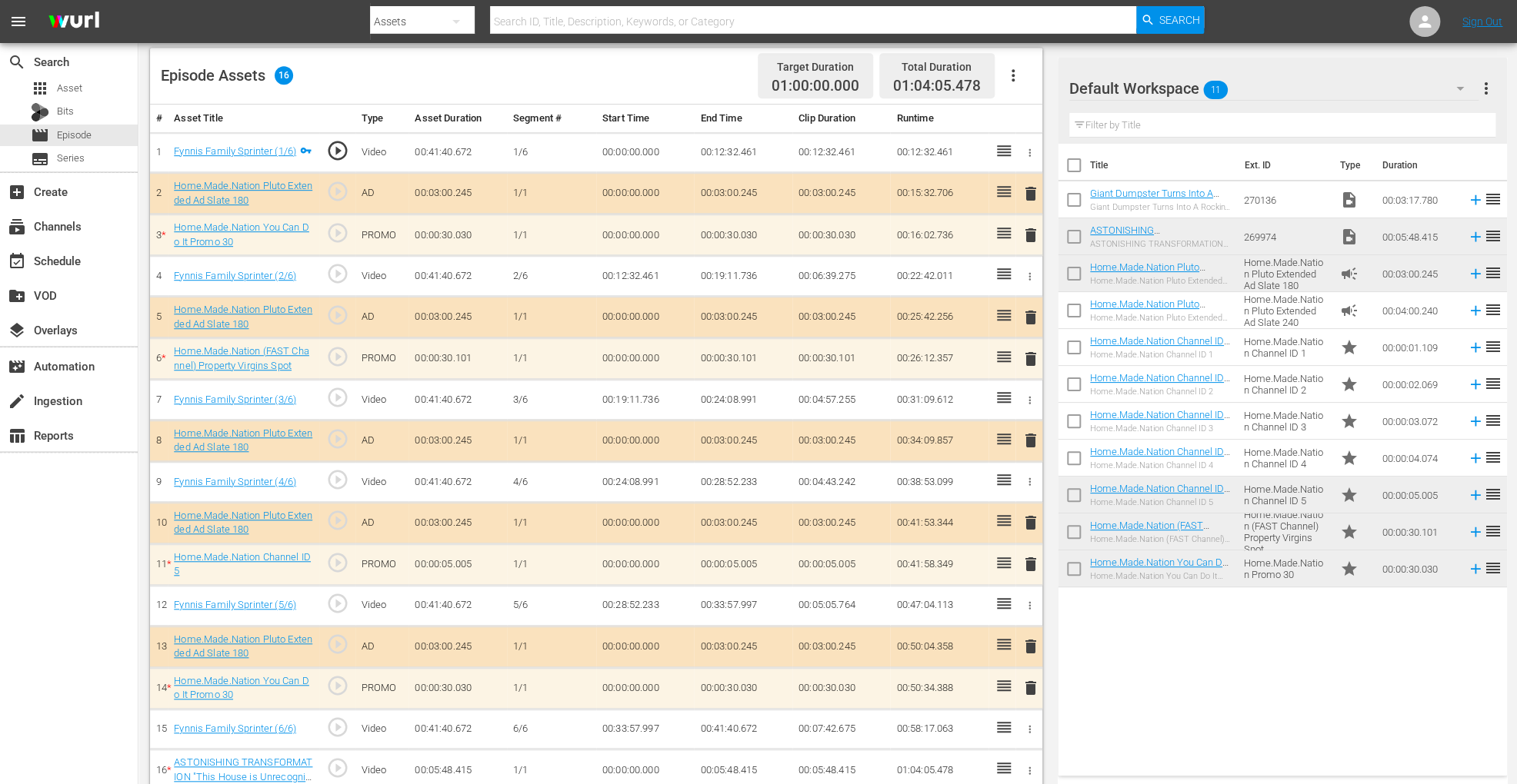
scroll to position [412, 0]
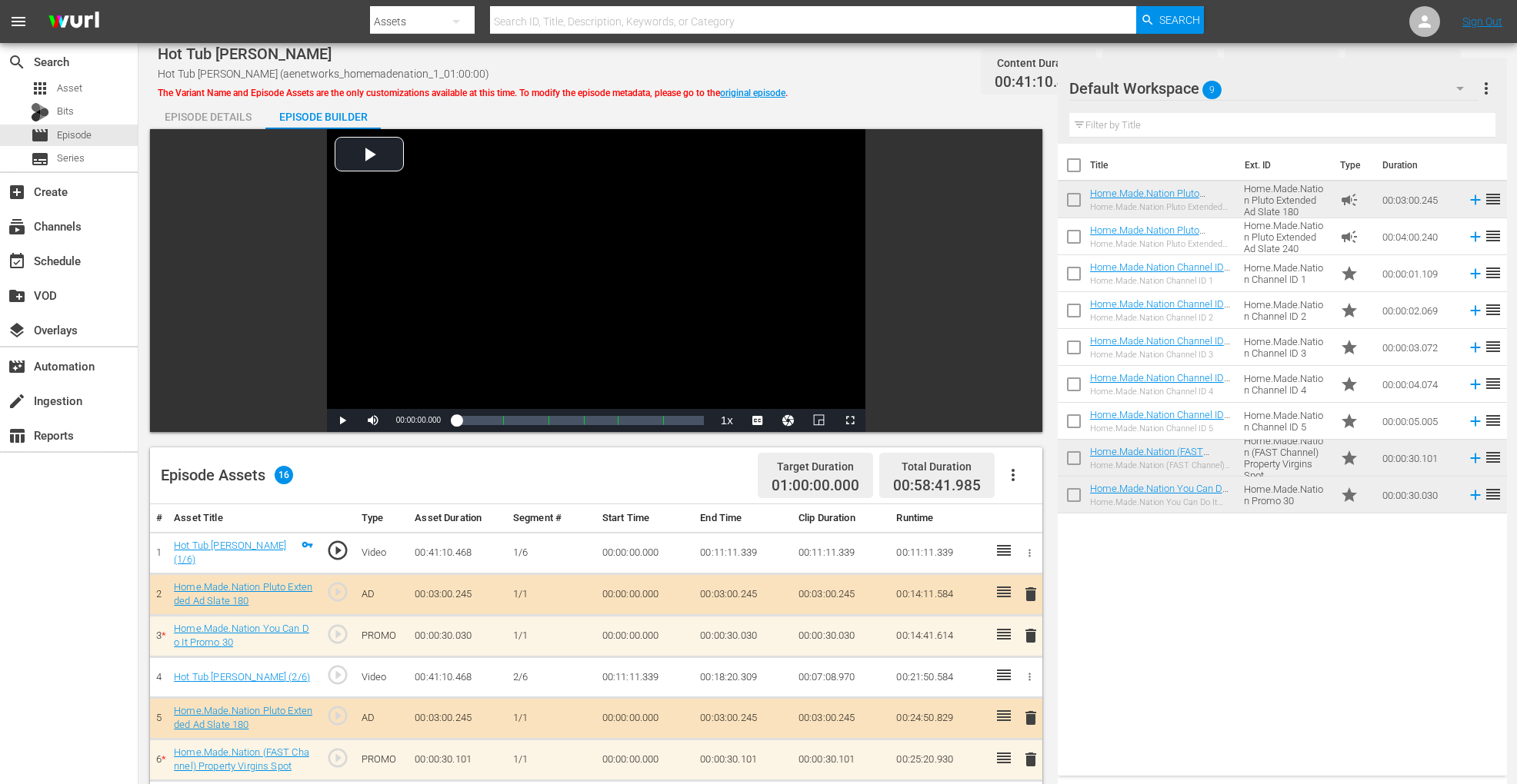
scroll to position [400, 0]
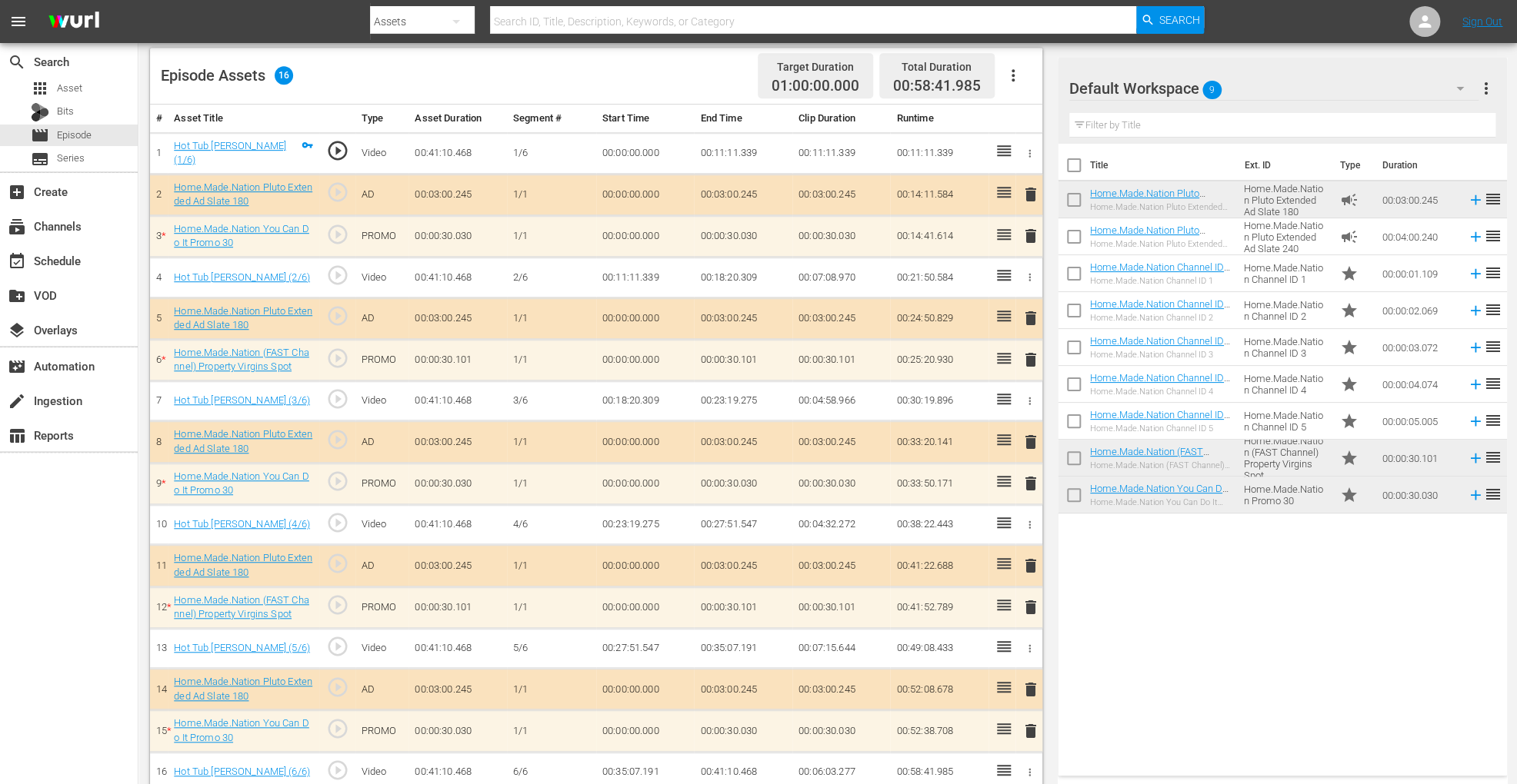
click at [1029, 603] on span "delete" at bounding box center [1031, 607] width 19 height 19
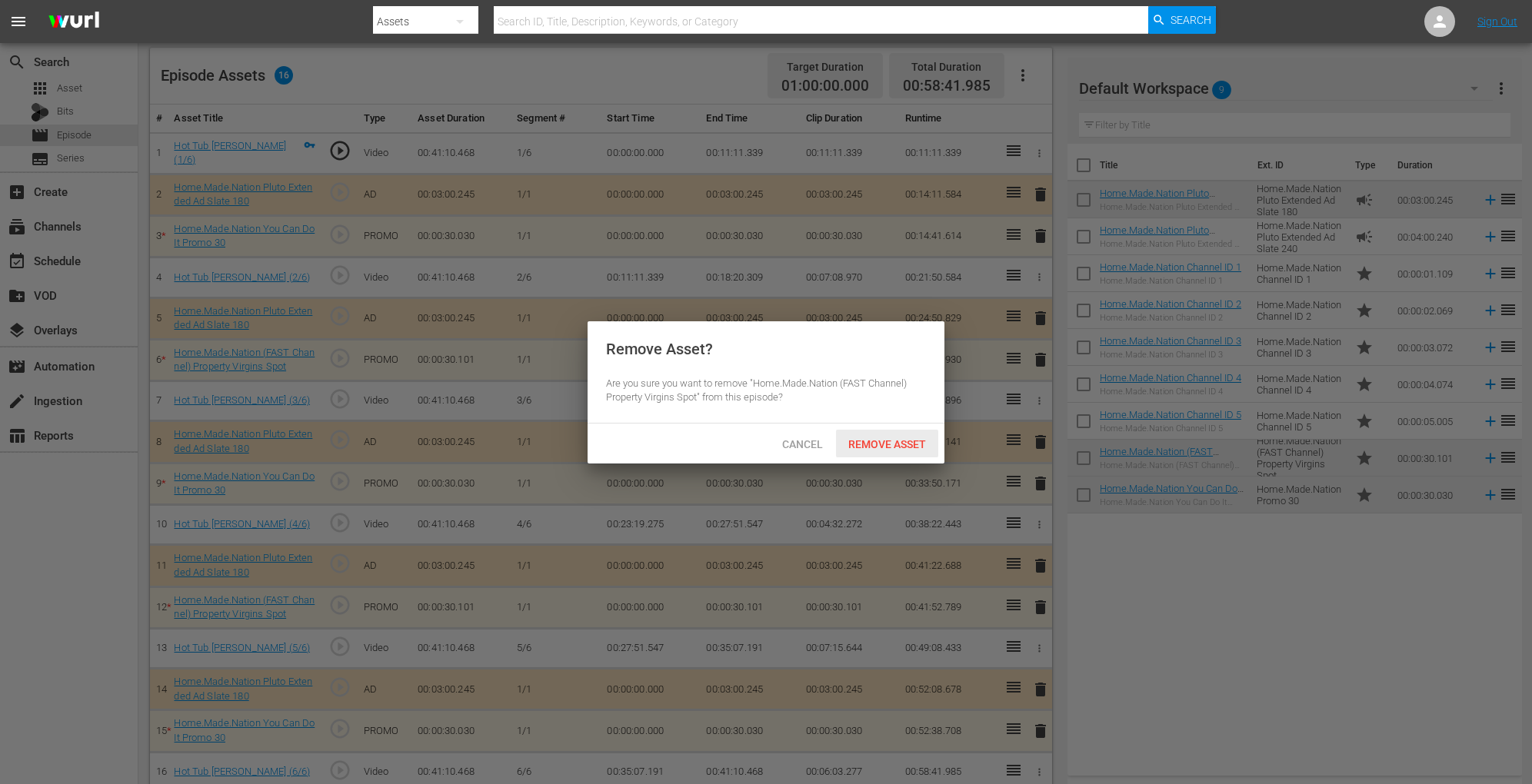
click at [909, 446] on span "Remove Asset" at bounding box center [887, 444] width 103 height 12
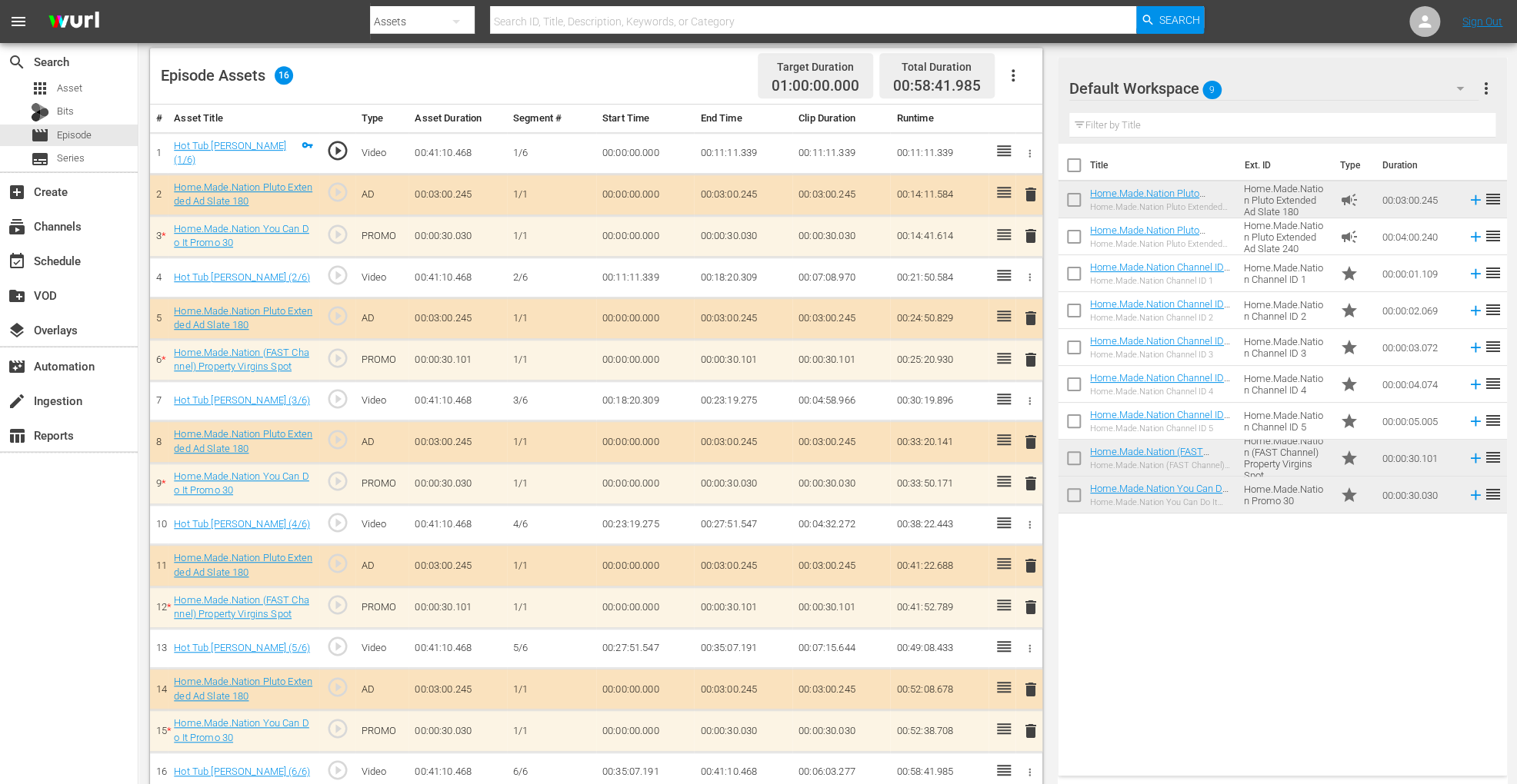
click at [1028, 729] on span "delete" at bounding box center [1031, 731] width 19 height 19
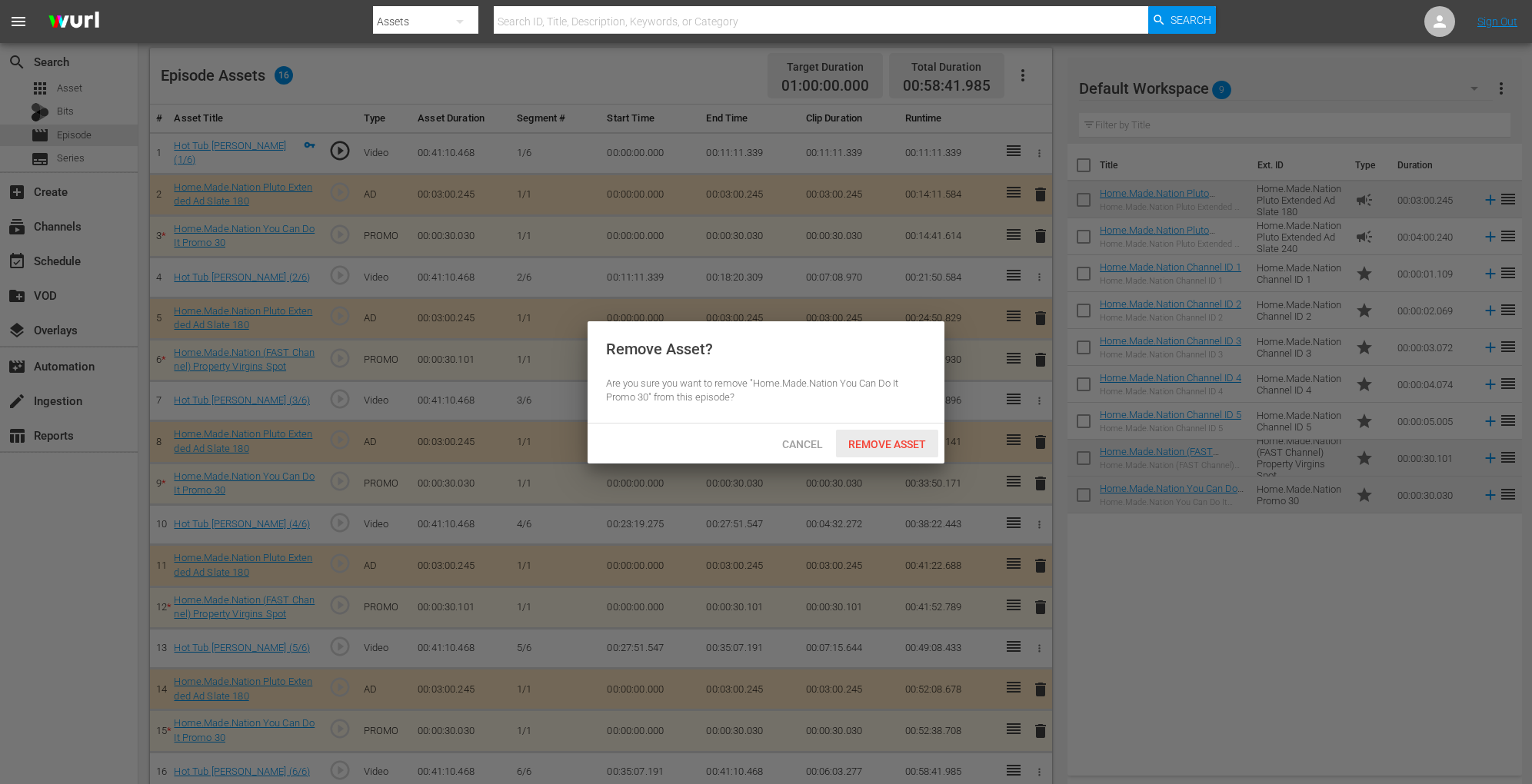
click at [894, 444] on span "Remove Asset" at bounding box center [887, 444] width 103 height 12
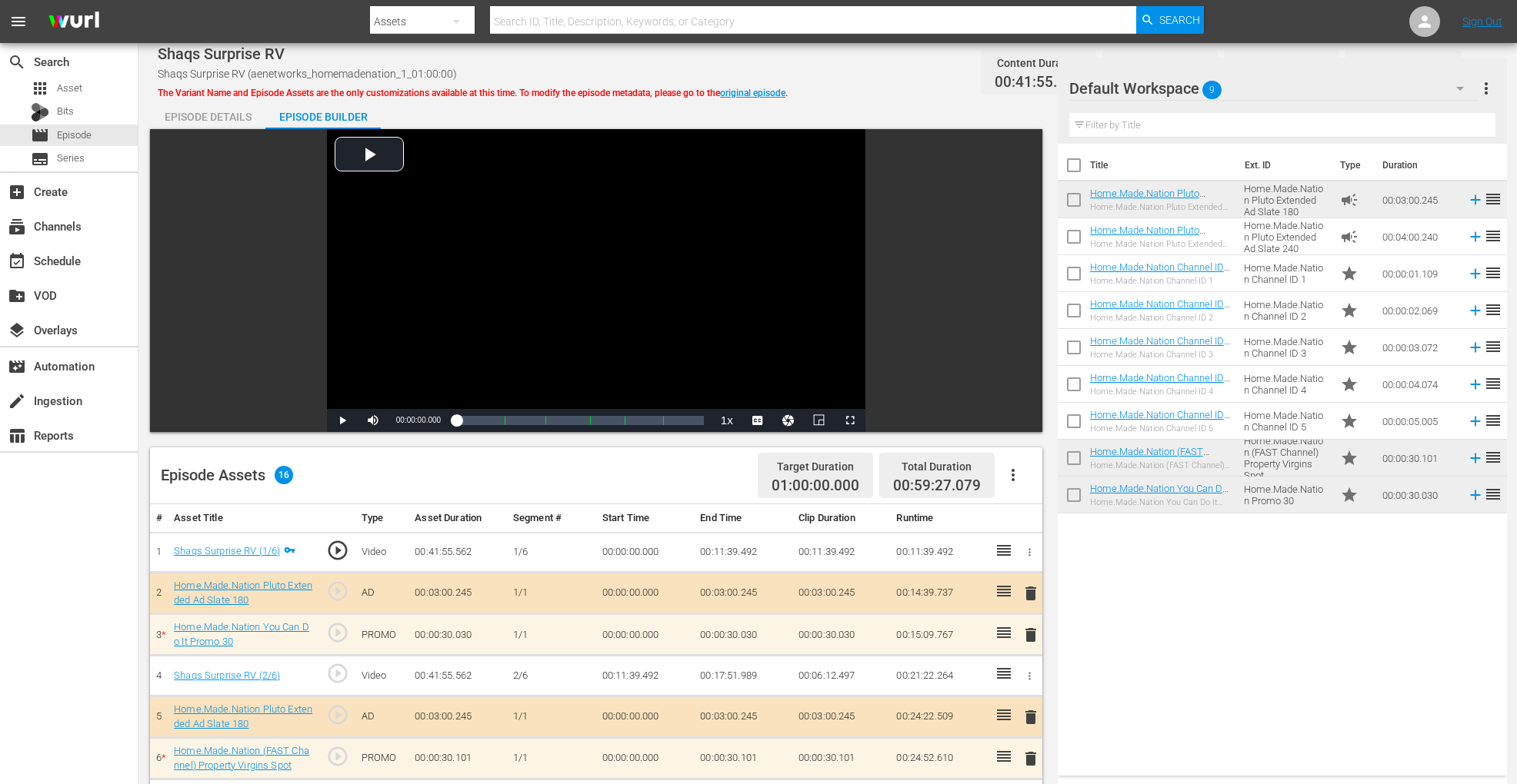
scroll to position [400, 0]
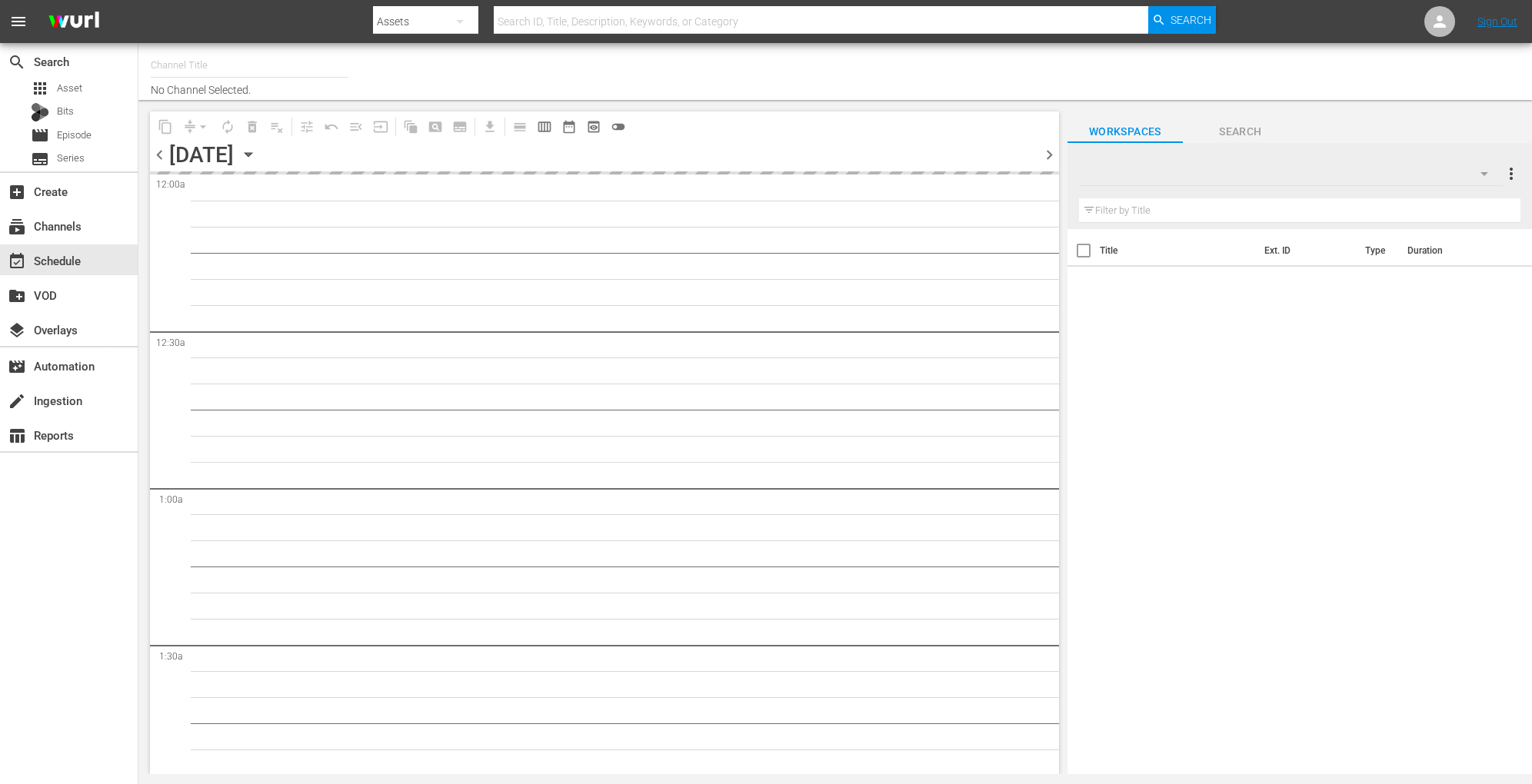
type input "Home.Made.Nation (Pluto US) (1703)"
